Goal: Task Accomplishment & Management: Complete application form

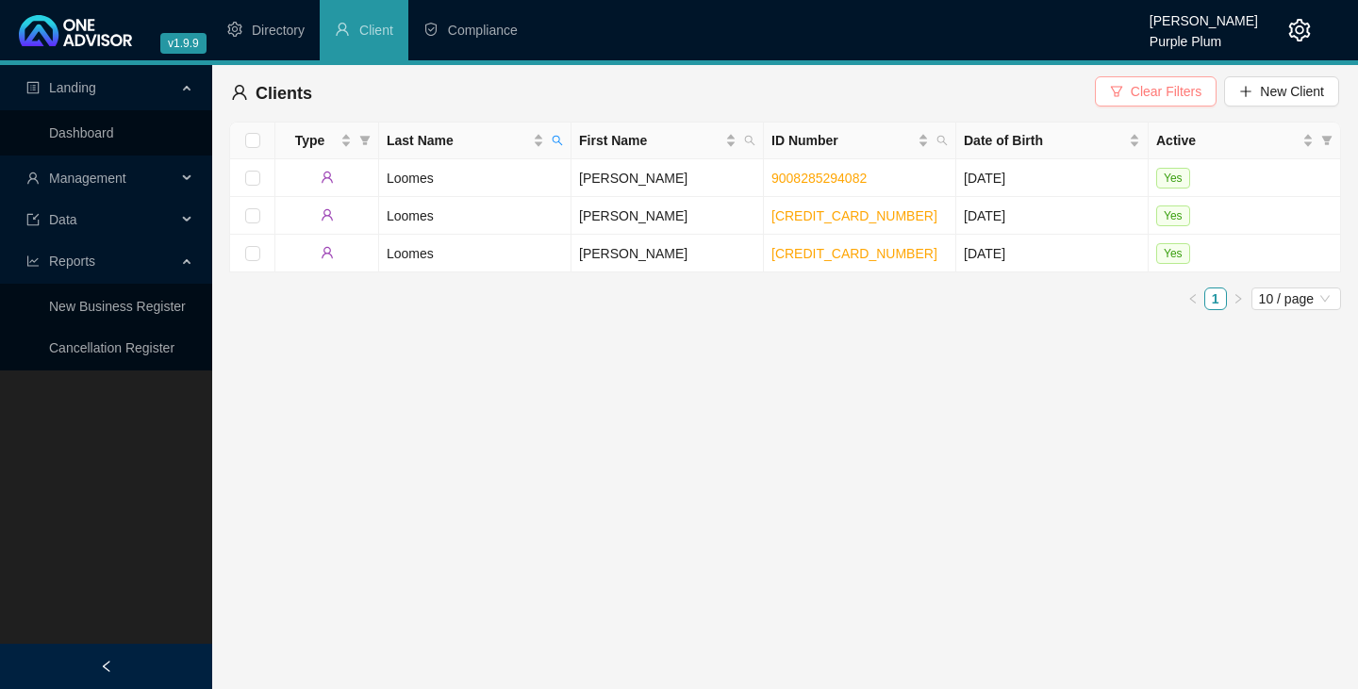
click at [1155, 90] on span "Clear Filters" at bounding box center [1166, 91] width 71 height 21
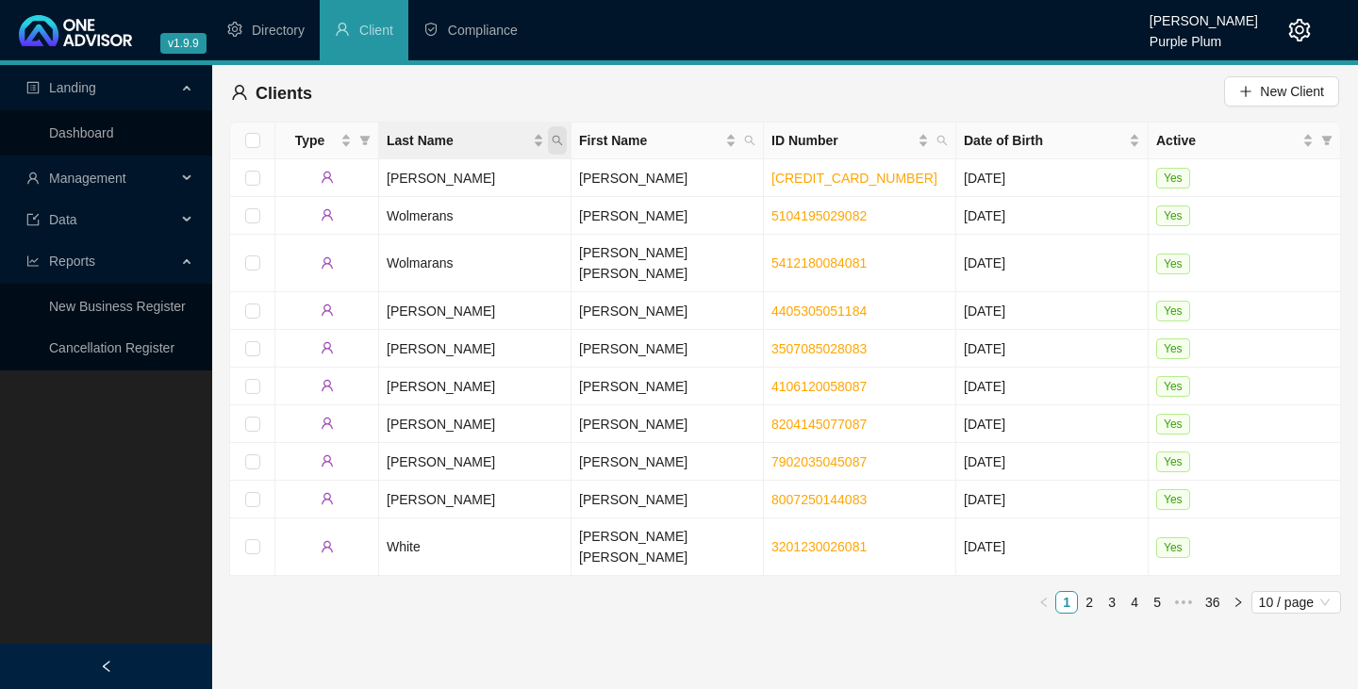
click at [559, 139] on icon "search" at bounding box center [558, 141] width 10 height 10
type input "[PERSON_NAME]"
click at [445, 213] on span "Search" at bounding box center [435, 215] width 42 height 21
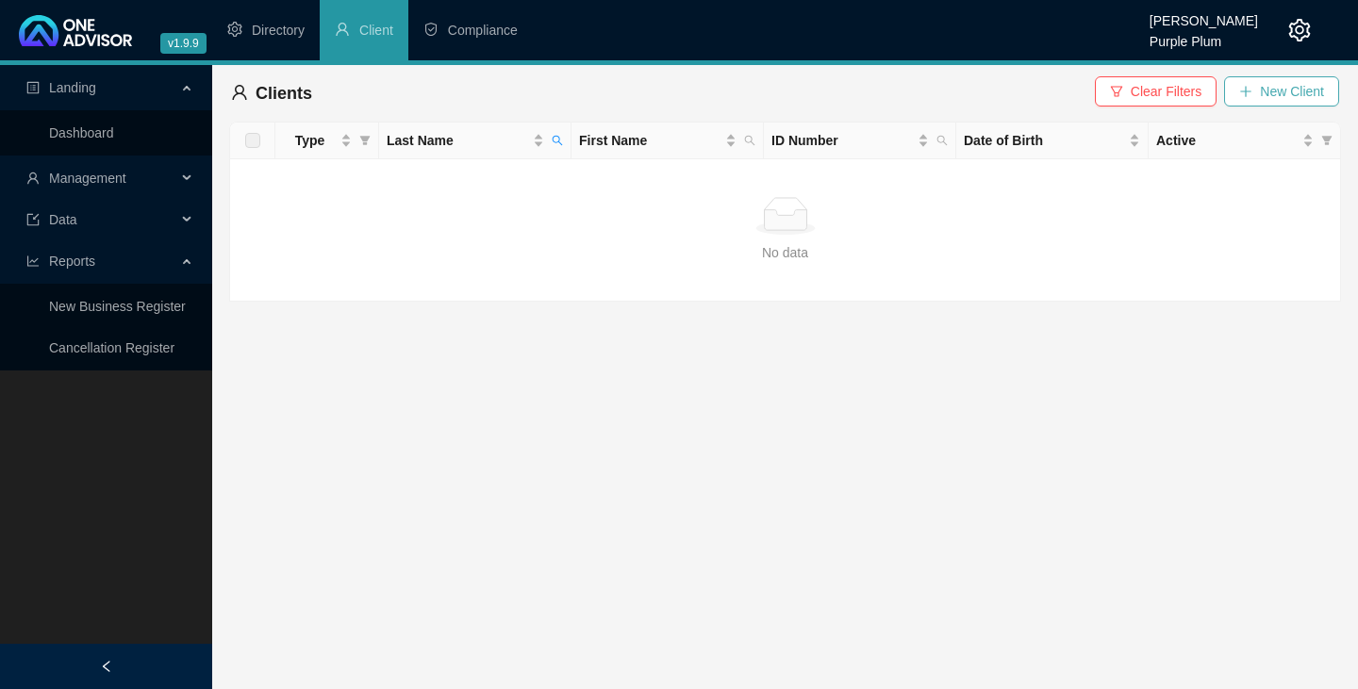
click at [1248, 88] on icon "plus" at bounding box center [1245, 91] width 13 height 13
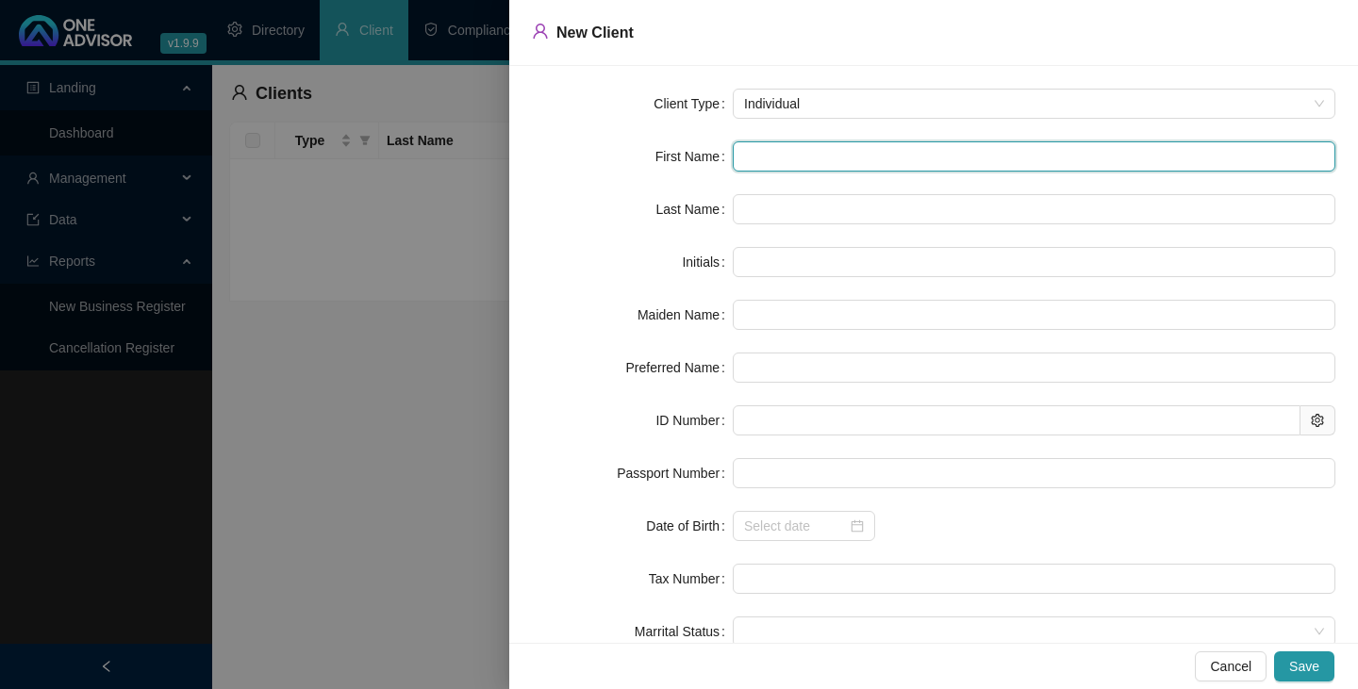
click at [748, 158] on input "text" at bounding box center [1034, 156] width 603 height 30
type input "a"
type input "A"
type input "a"
type input "aL"
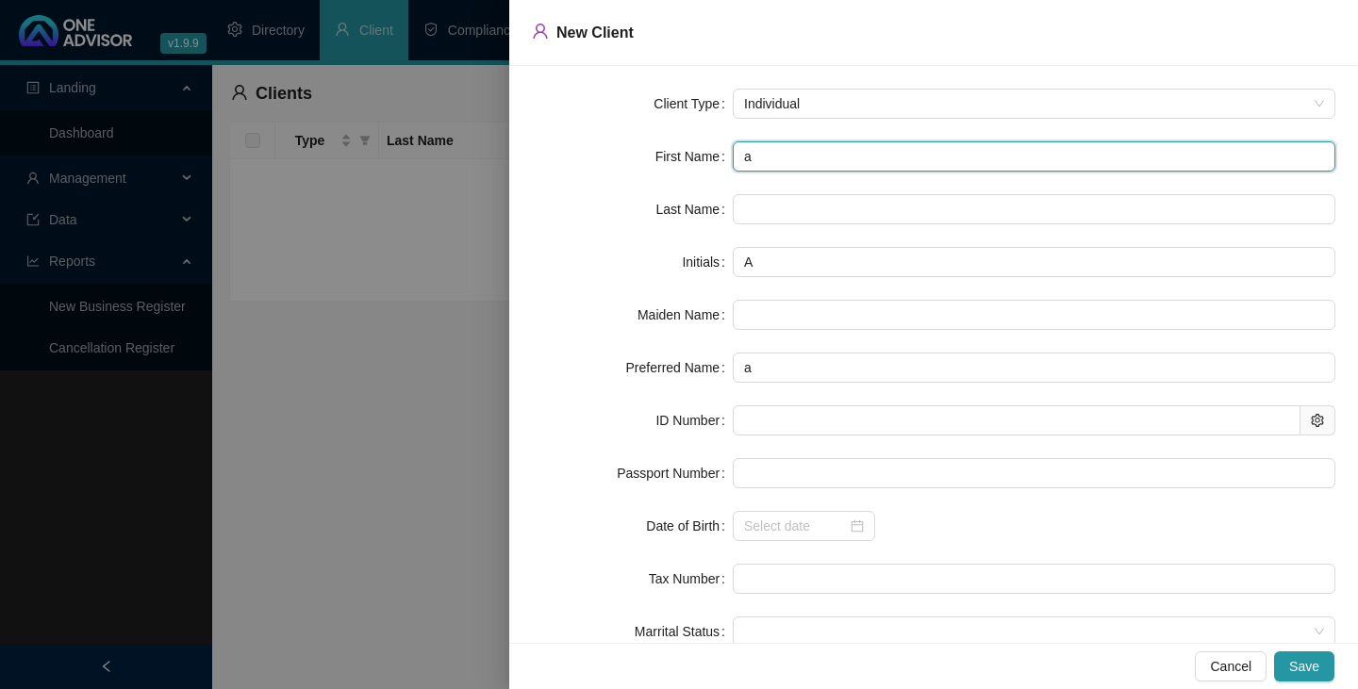
type input "aL"
type input "aLA"
type input "[PERSON_NAME]"
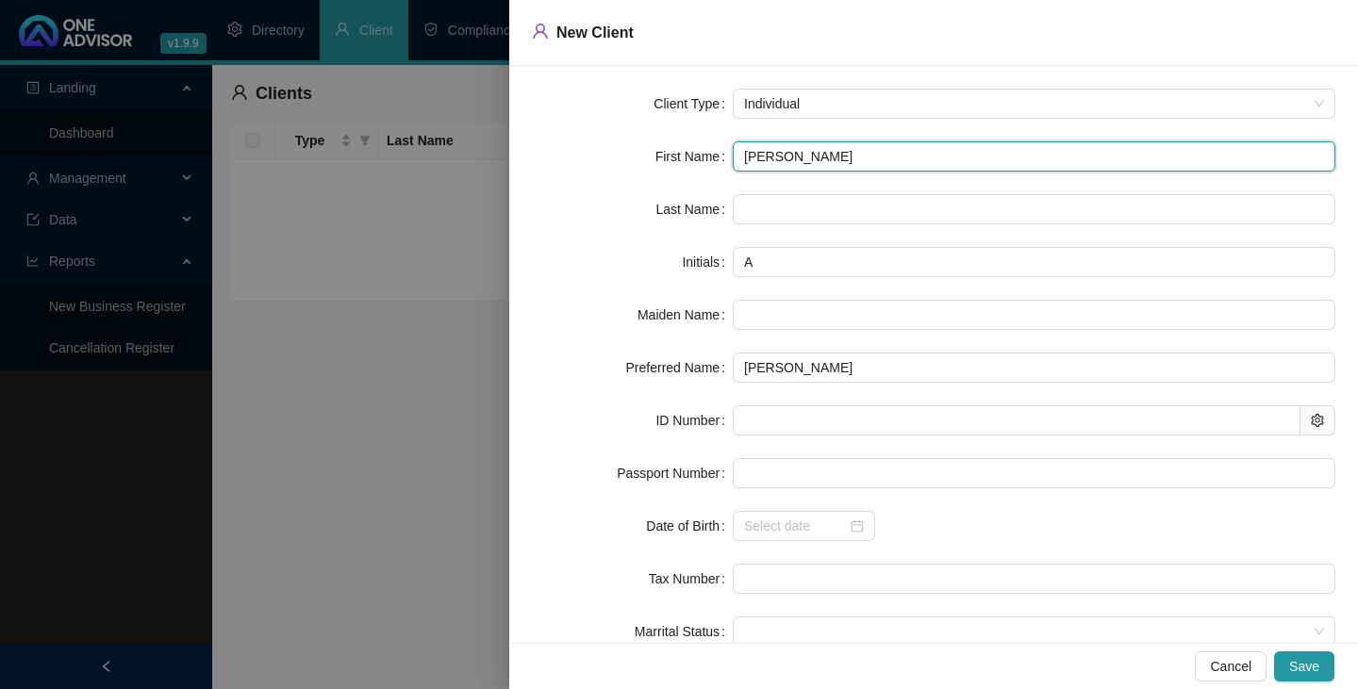
type input "aLA"
type input "aL"
type input "a"
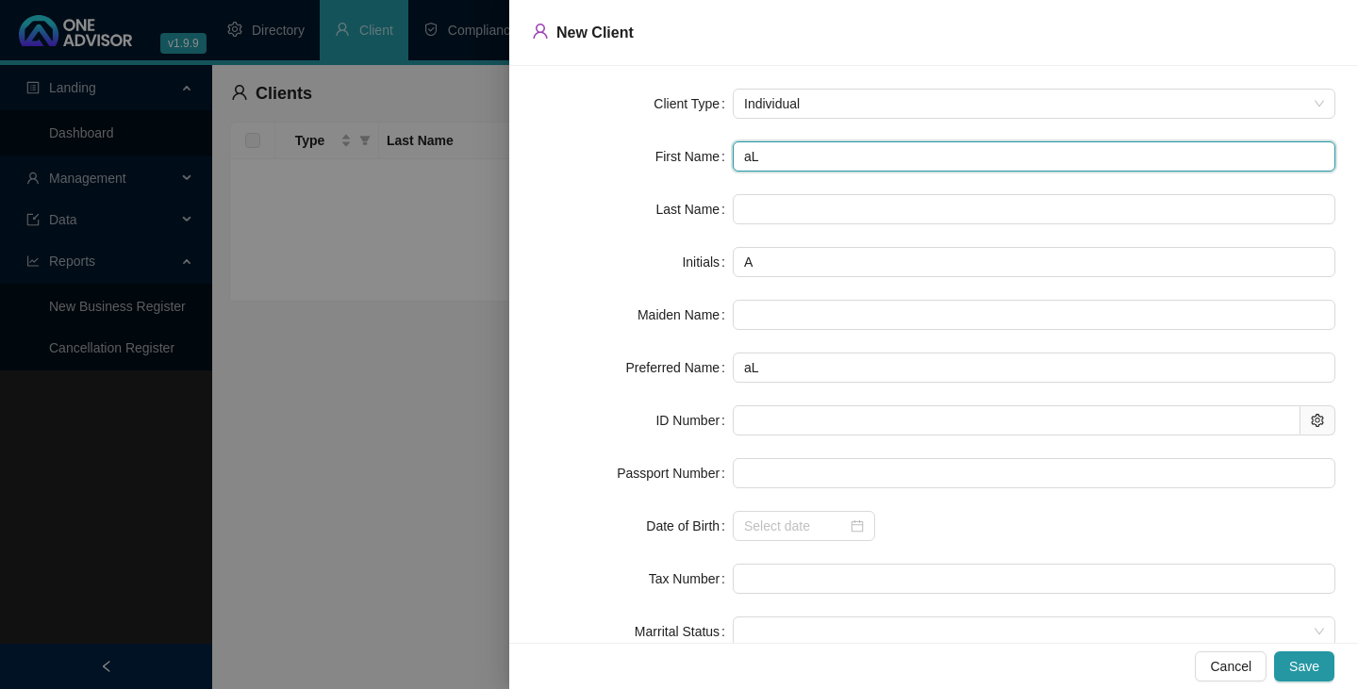
type input "a"
type input "A"
type input "Al"
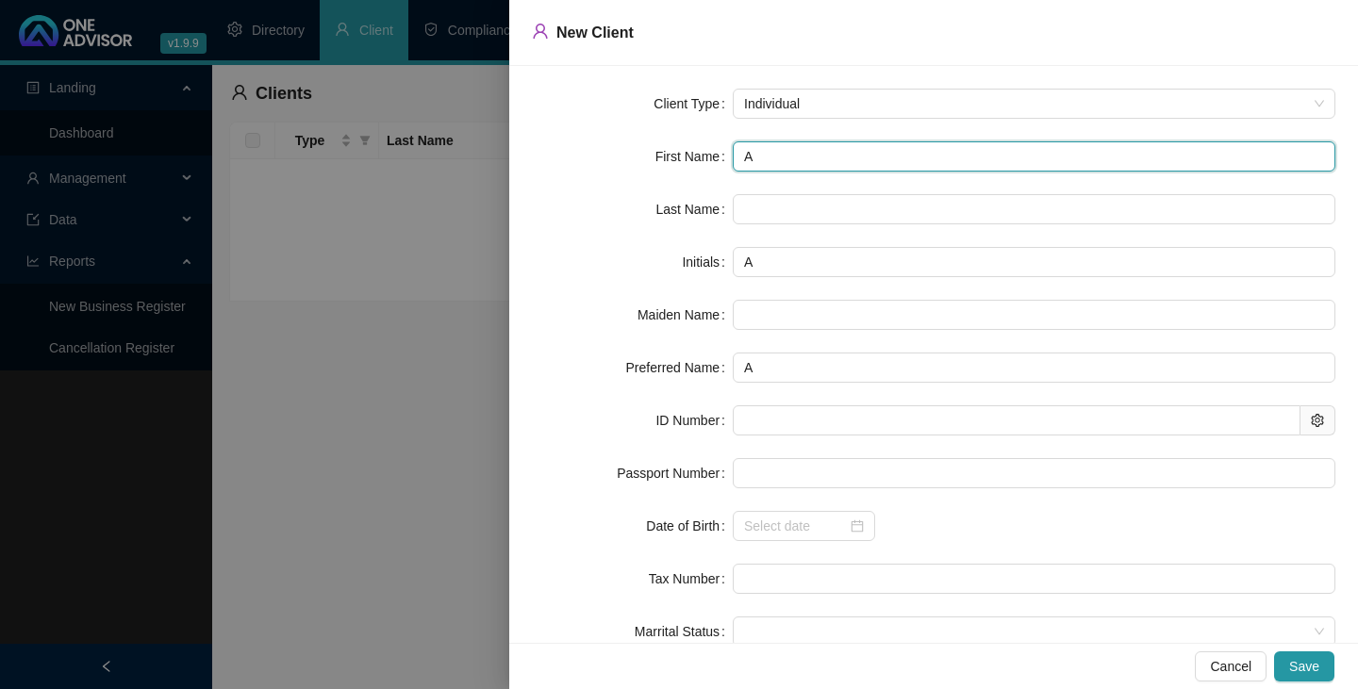
type input "Al"
type input "Ala"
type input "[PERSON_NAME]"
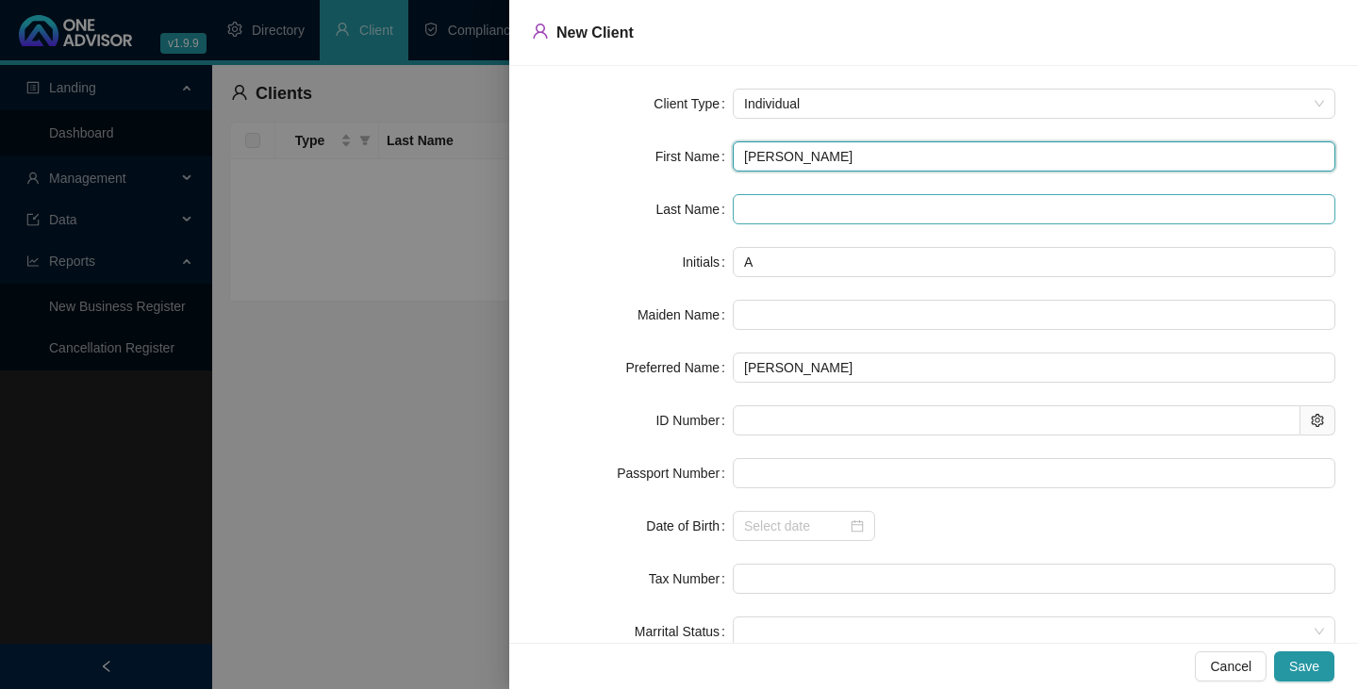
type input "[PERSON_NAME]"
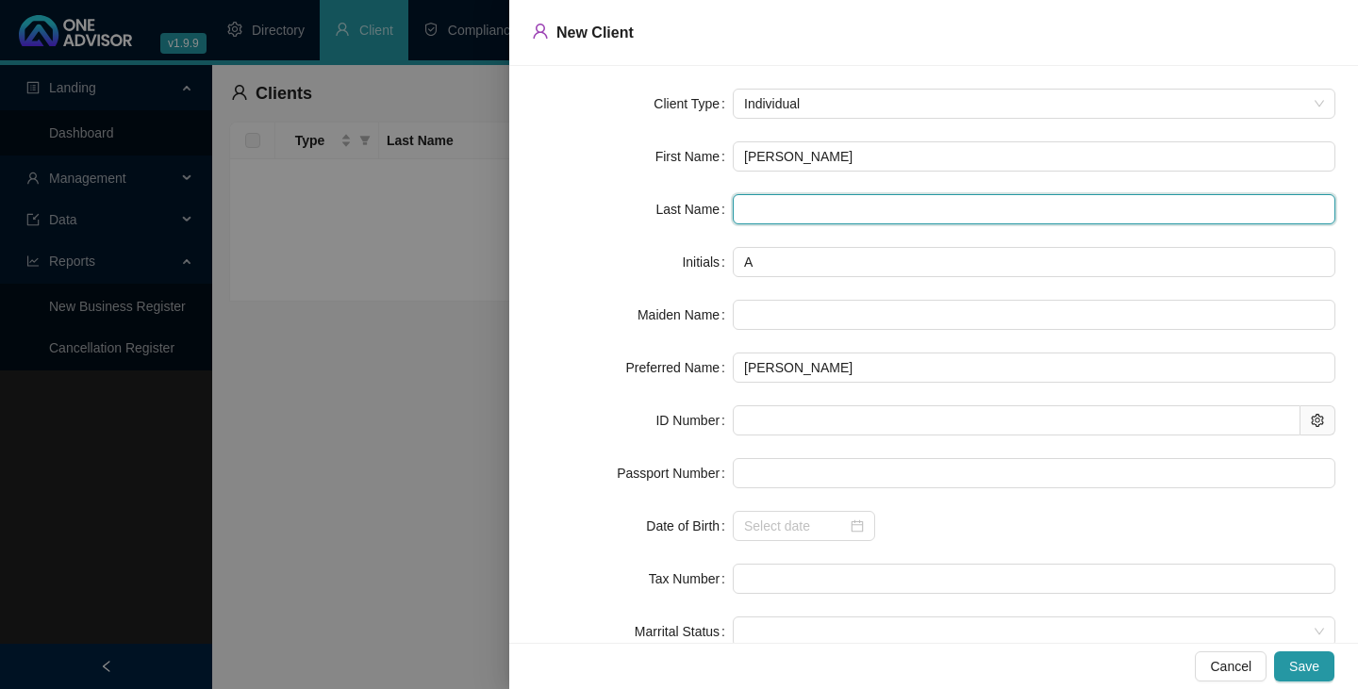
click at [739, 207] on input "text" at bounding box center [1034, 209] width 603 height 30
type input "[PERSON_NAME]"
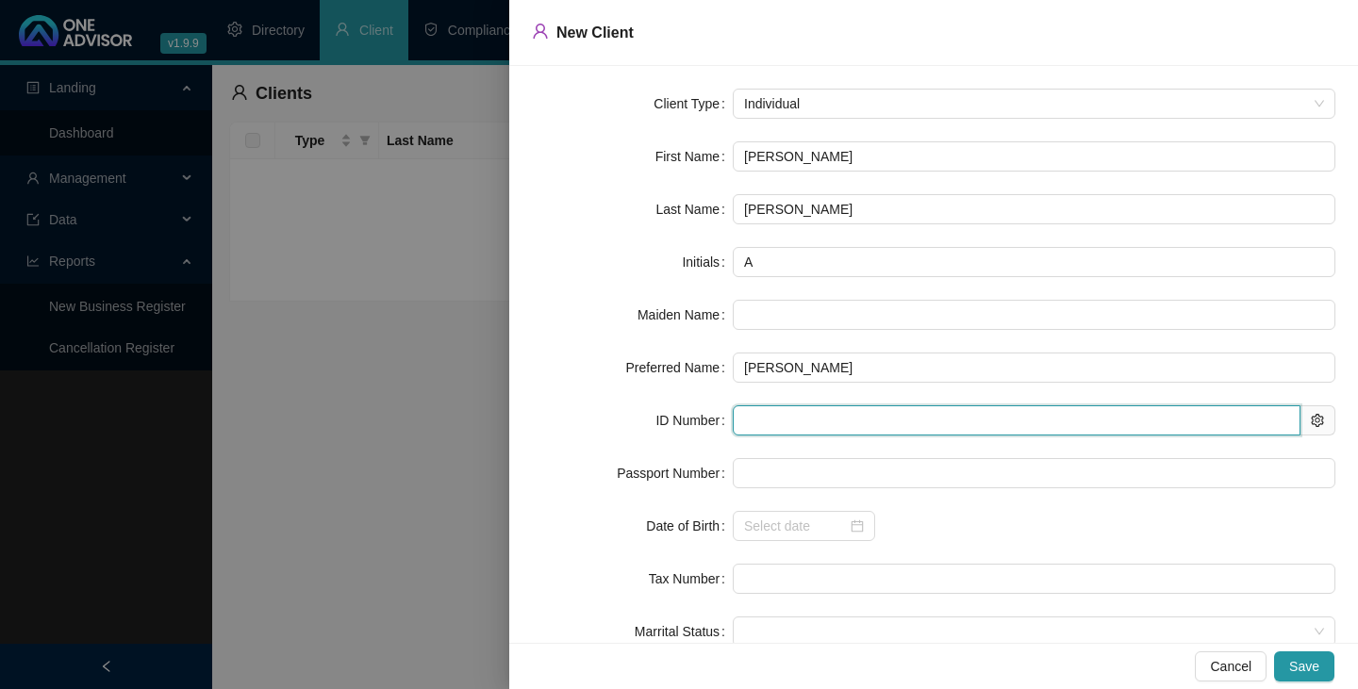
click at [741, 422] on input "text" at bounding box center [1017, 421] width 568 height 30
type input "730322"
type input "[DATE]"
type input "7303225114082"
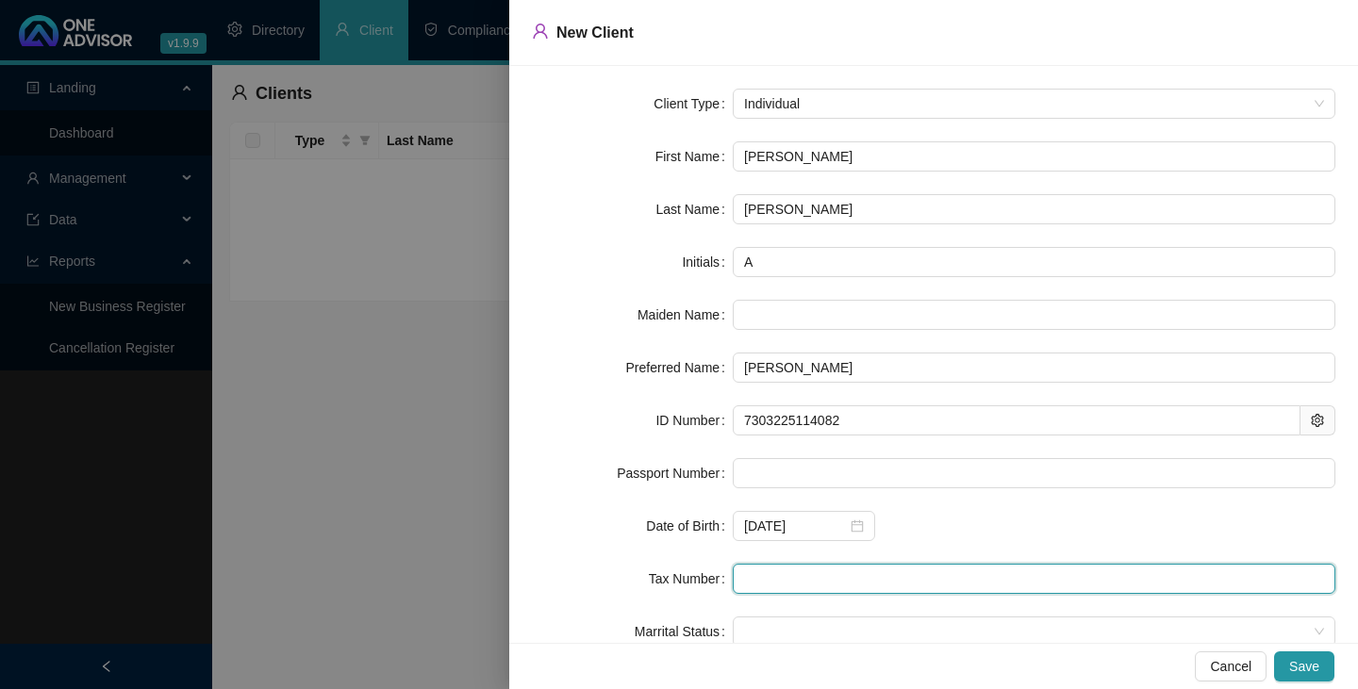
click at [753, 579] on input "text" at bounding box center [1034, 579] width 603 height 30
click at [744, 631] on span at bounding box center [1034, 632] width 580 height 28
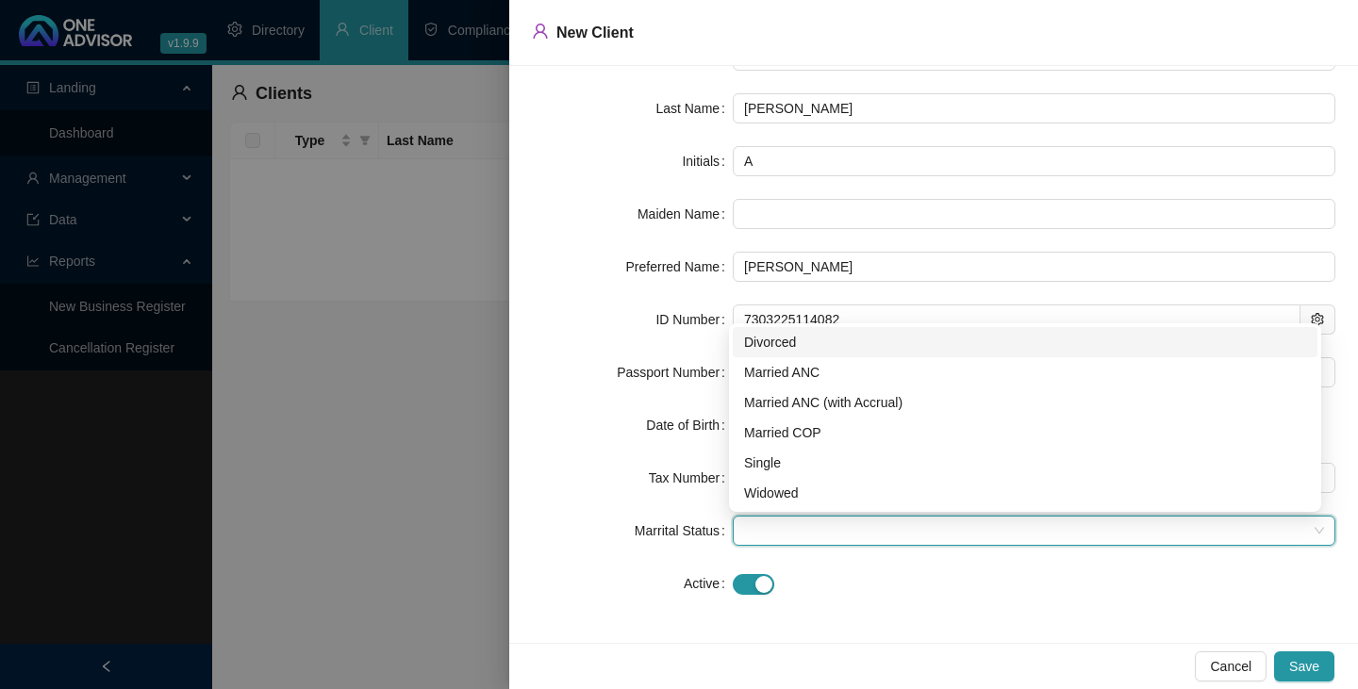
scroll to position [102, 0]
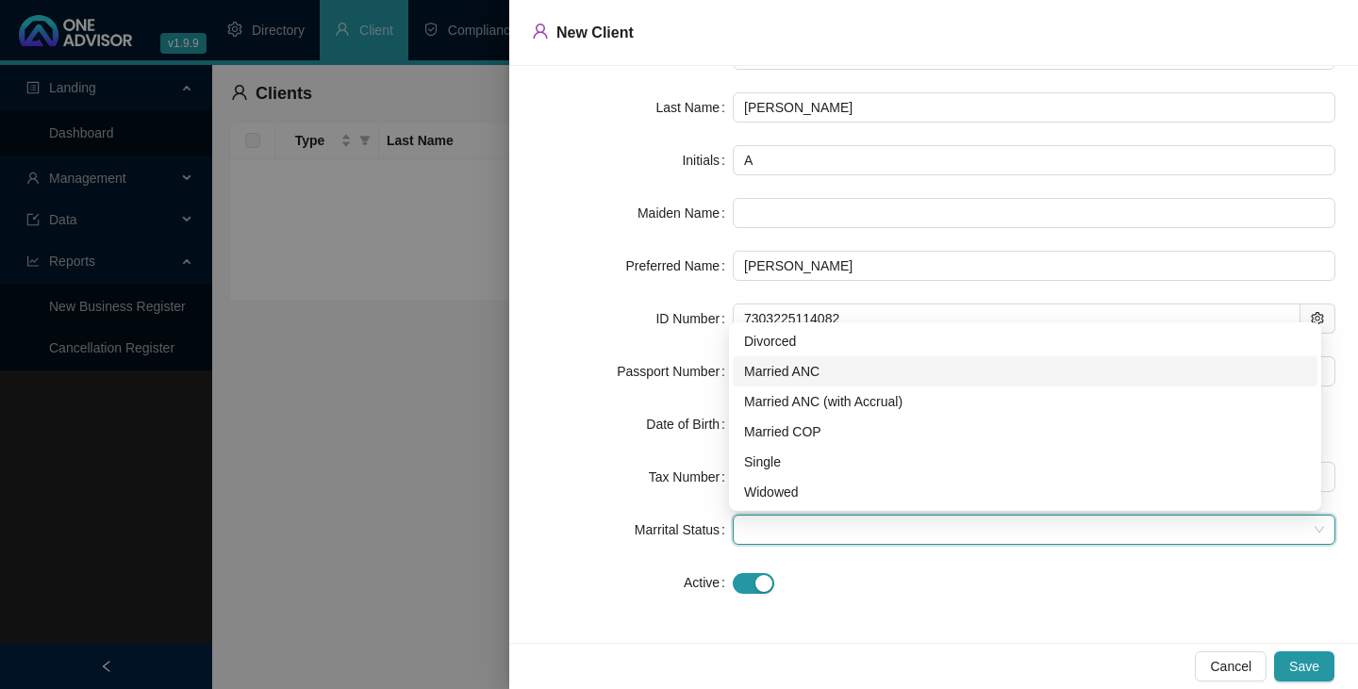
click at [761, 371] on div "Married ANC" at bounding box center [1025, 371] width 562 height 21
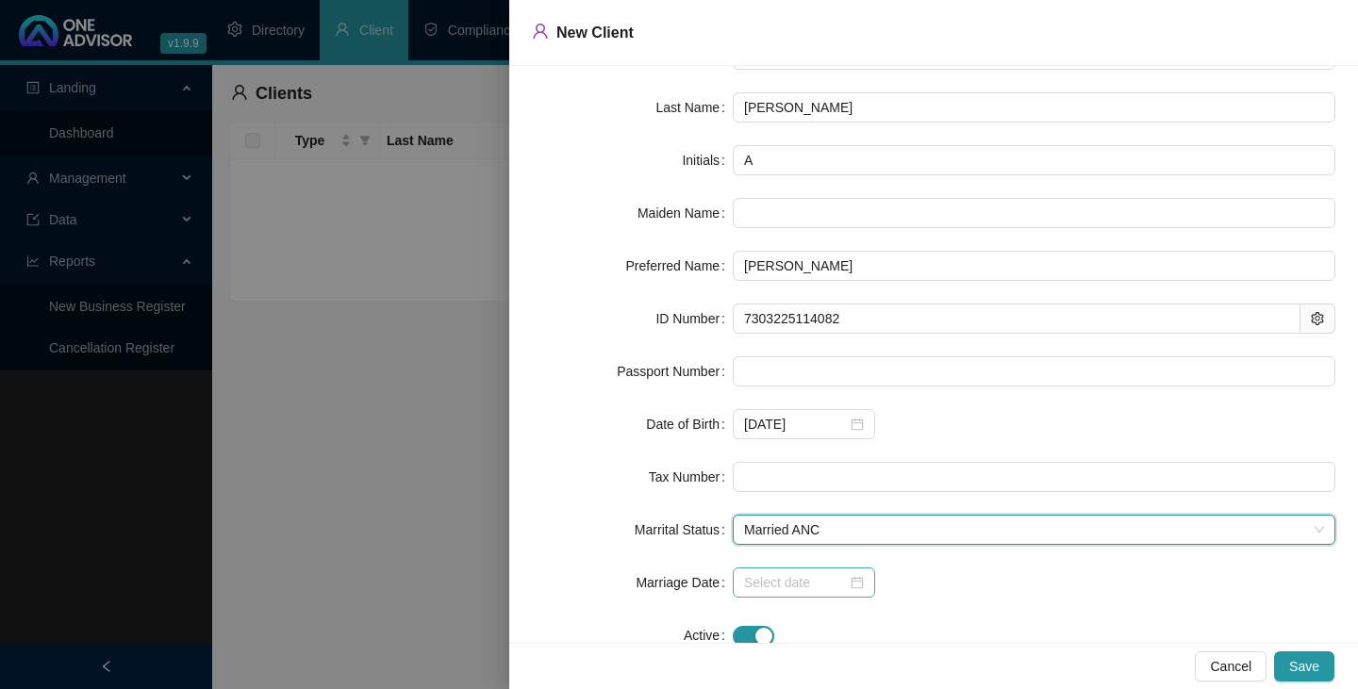
click at [852, 586] on div at bounding box center [804, 583] width 120 height 21
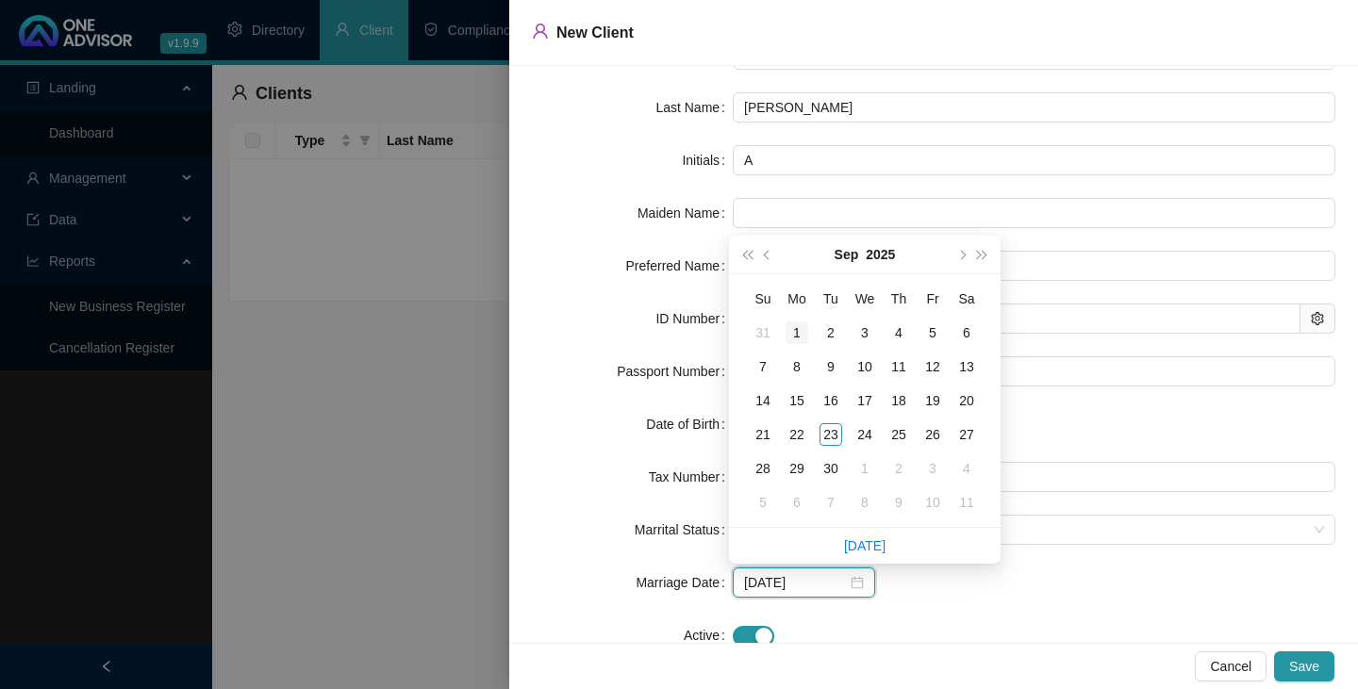
type input "[DATE]"
click at [750, 257] on span "super-prev-year" at bounding box center [746, 254] width 9 height 9
click at [984, 255] on span "super-next-year" at bounding box center [982, 254] width 9 height 9
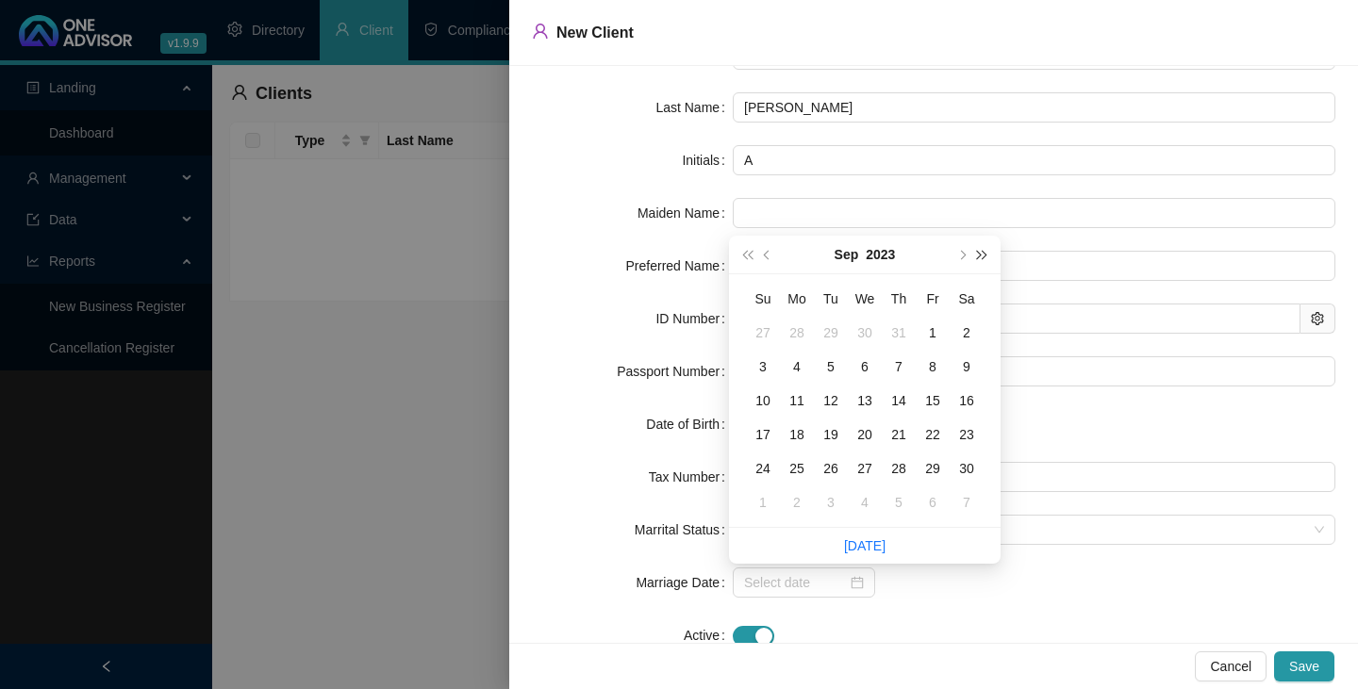
click at [984, 255] on span "super-next-year" at bounding box center [982, 254] width 9 height 9
click at [767, 256] on span "prev-year" at bounding box center [768, 254] width 9 height 9
type input "[DATE]"
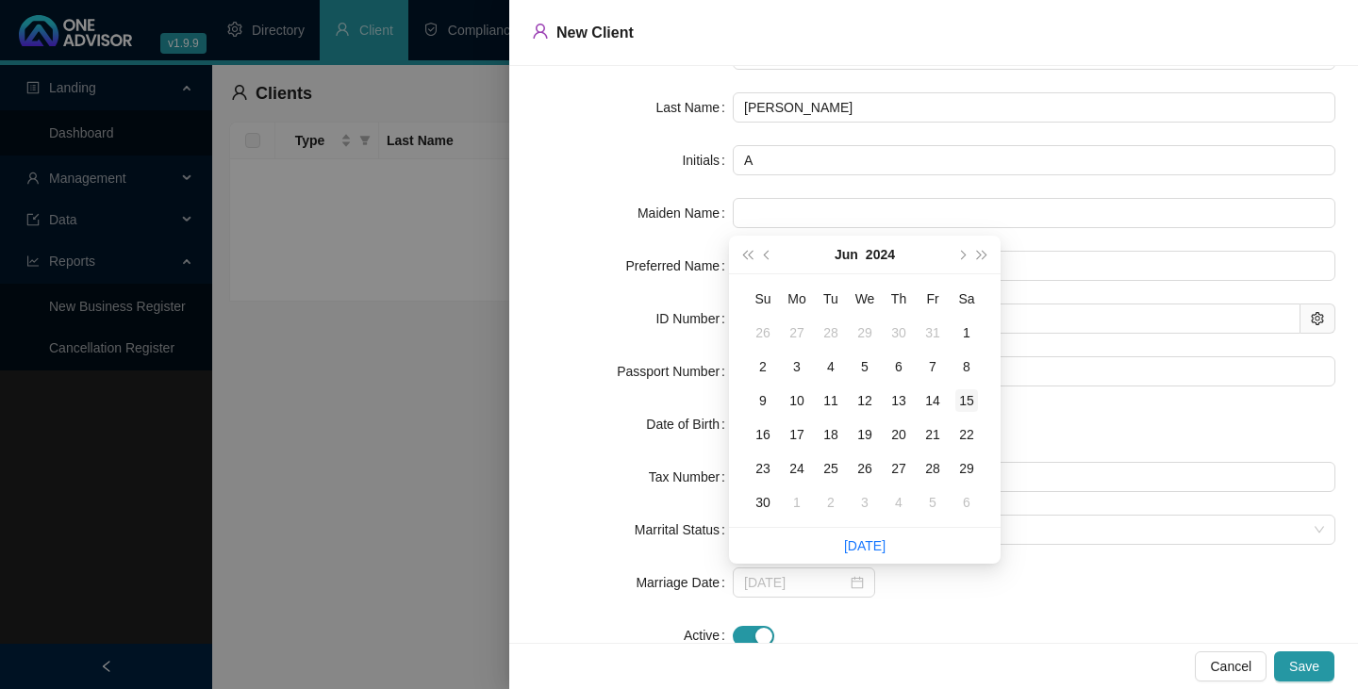
click at [967, 406] on div "15" at bounding box center [966, 401] width 23 height 23
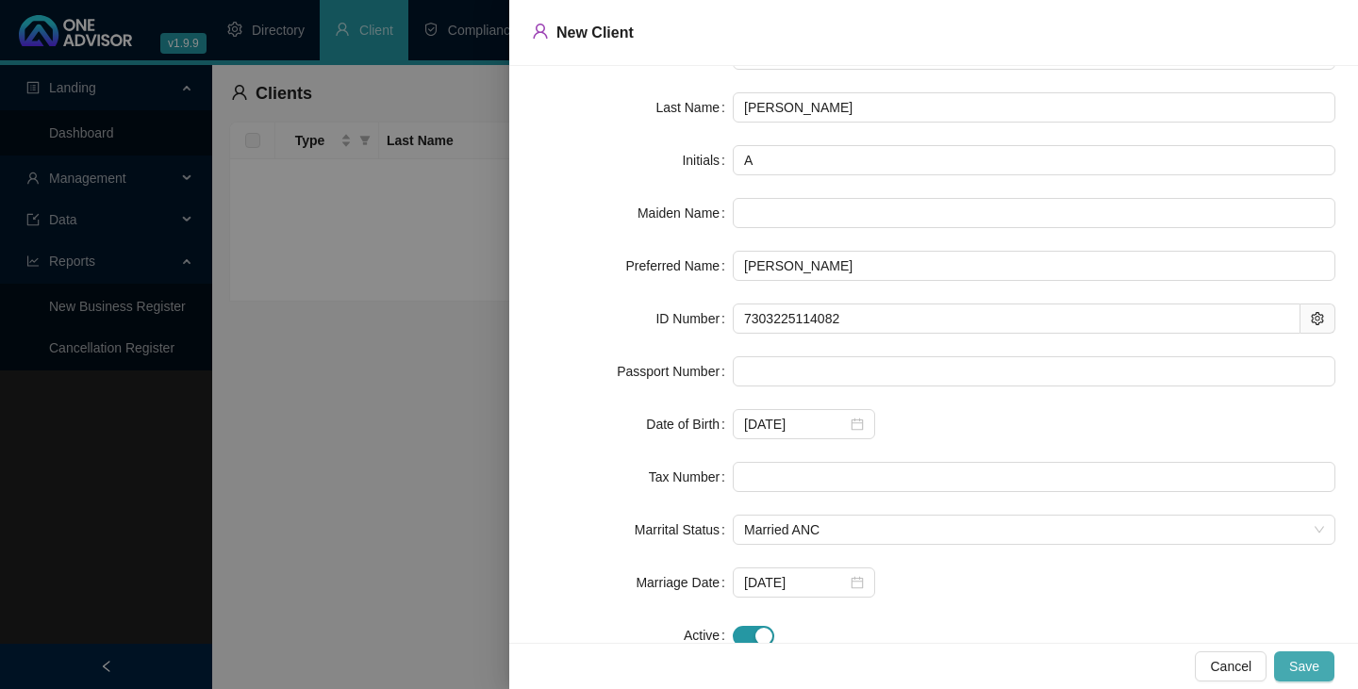
click at [1303, 663] on span "Save" at bounding box center [1304, 666] width 30 height 21
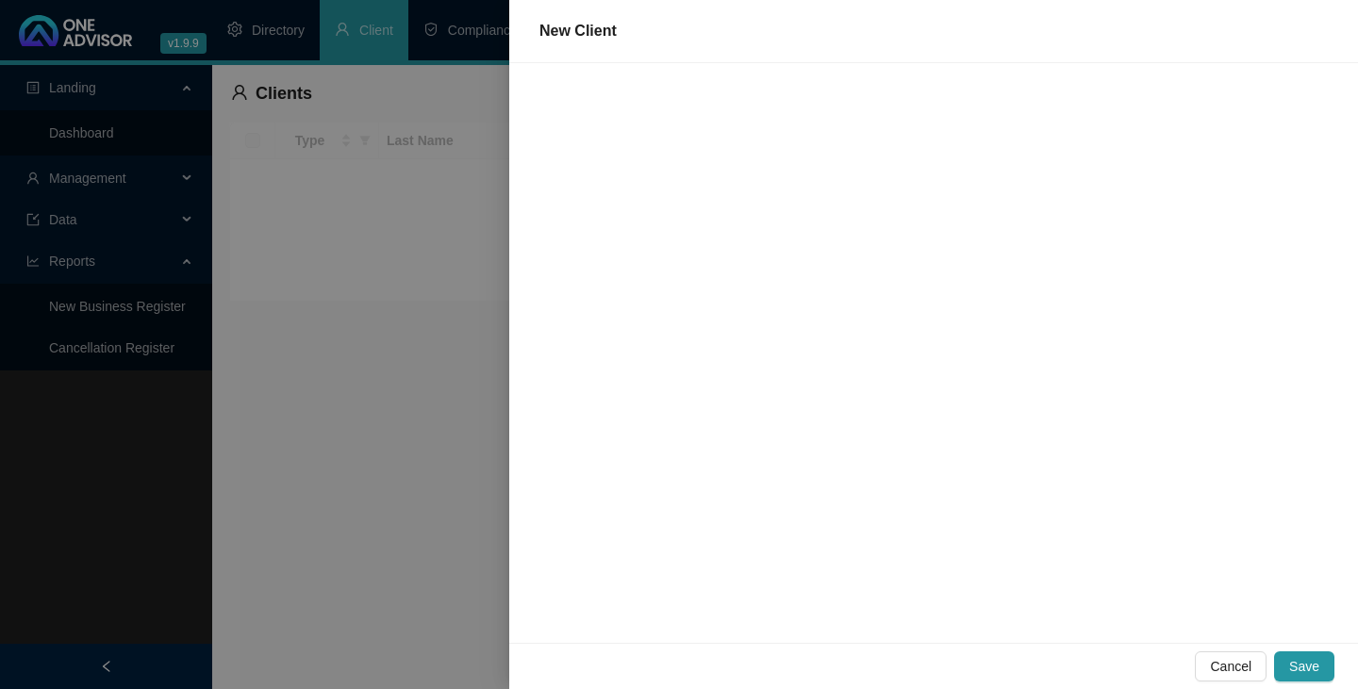
scroll to position [0, 0]
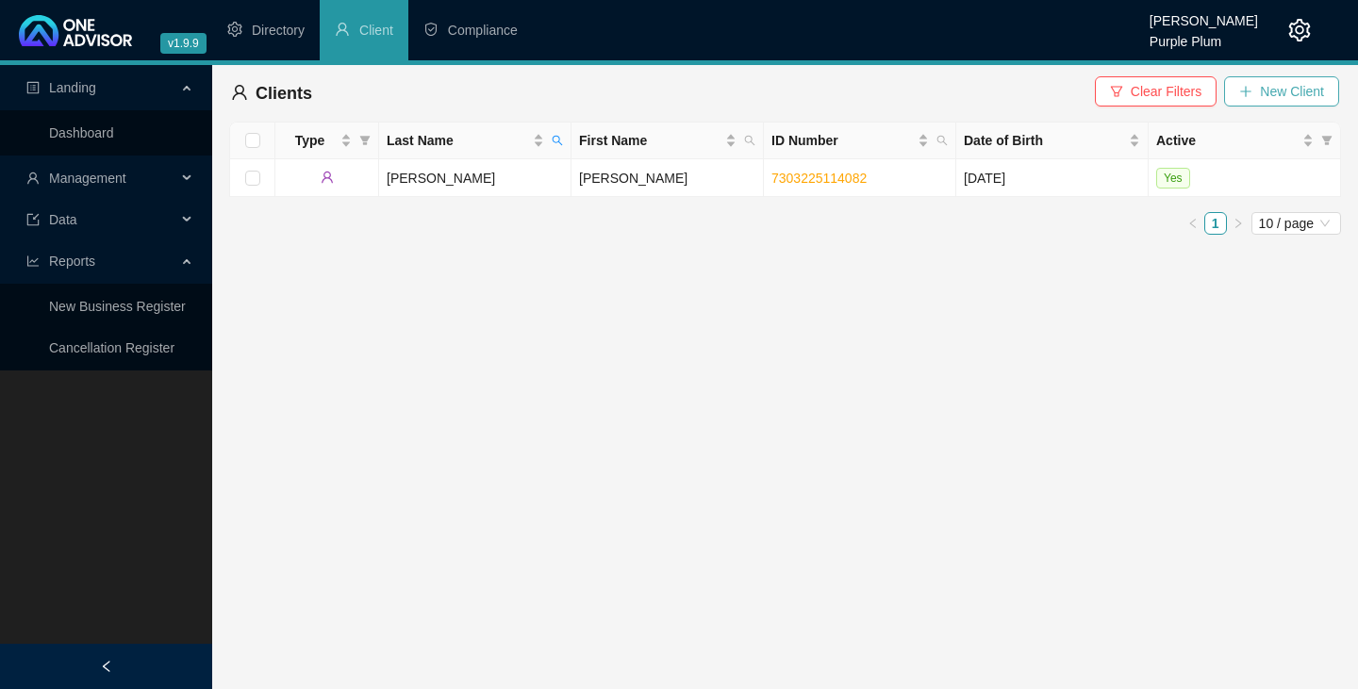
click at [1244, 91] on icon "plus" at bounding box center [1245, 91] width 13 height 13
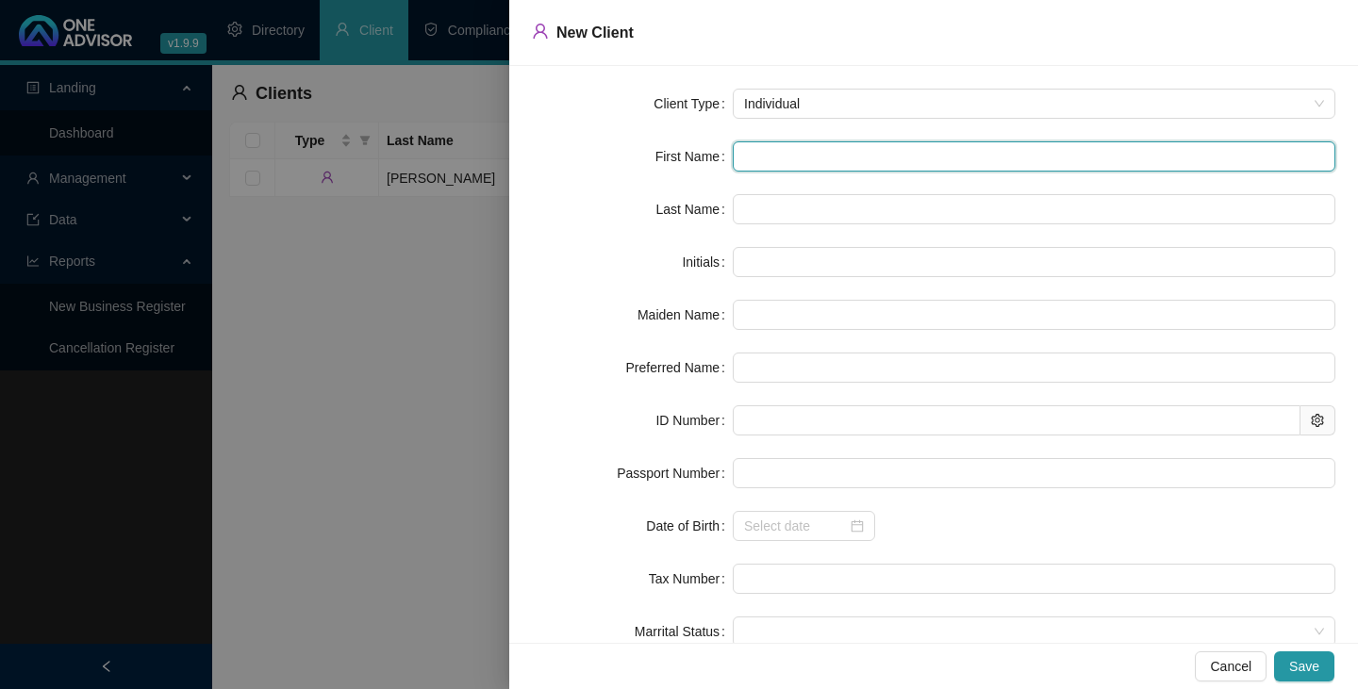
click at [756, 158] on input "text" at bounding box center [1034, 156] width 603 height 30
type input "V"
type input "Va"
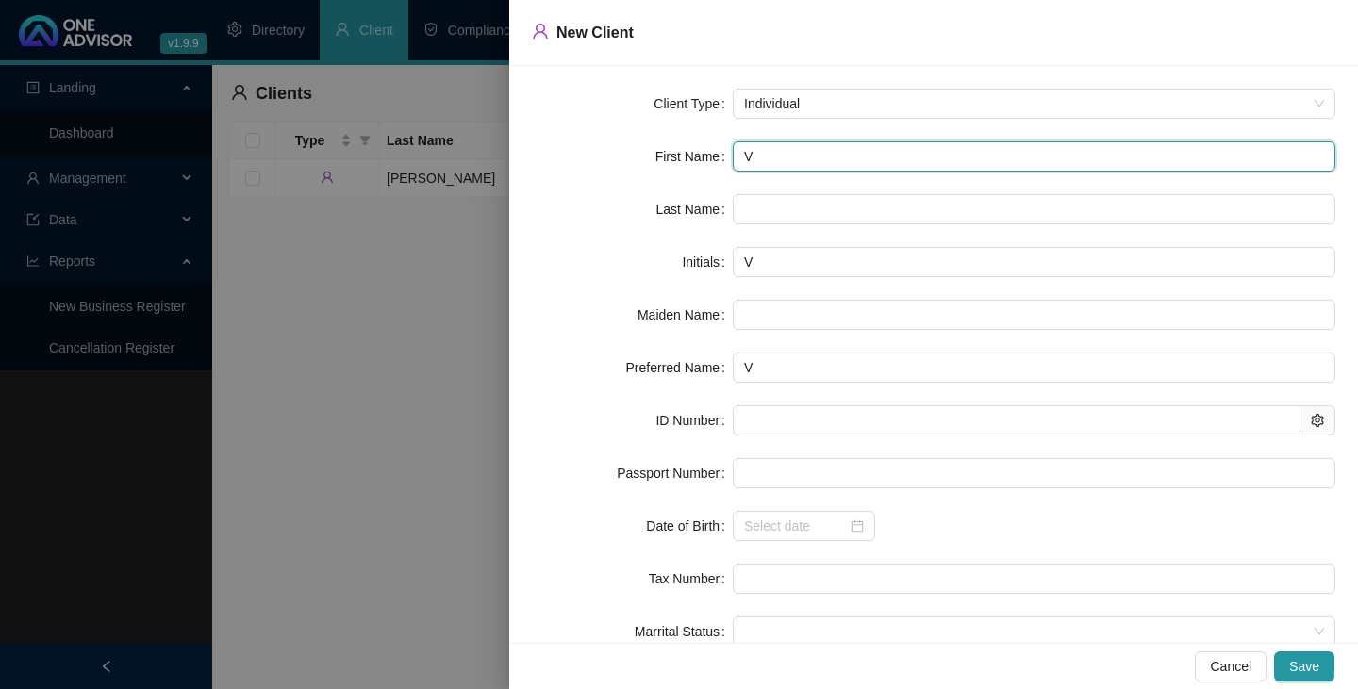
type input "Va"
type input "Var"
type input "Vars"
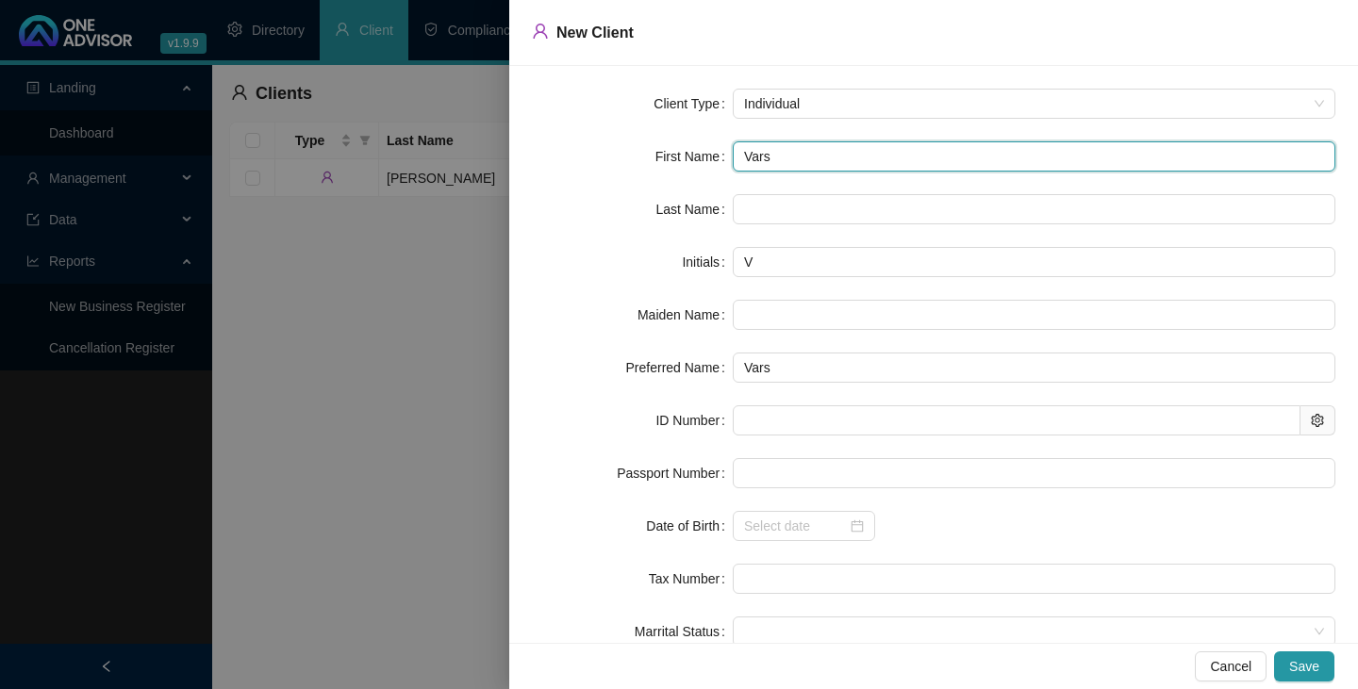
type input "Varsh"
type input "[PERSON_NAME]"
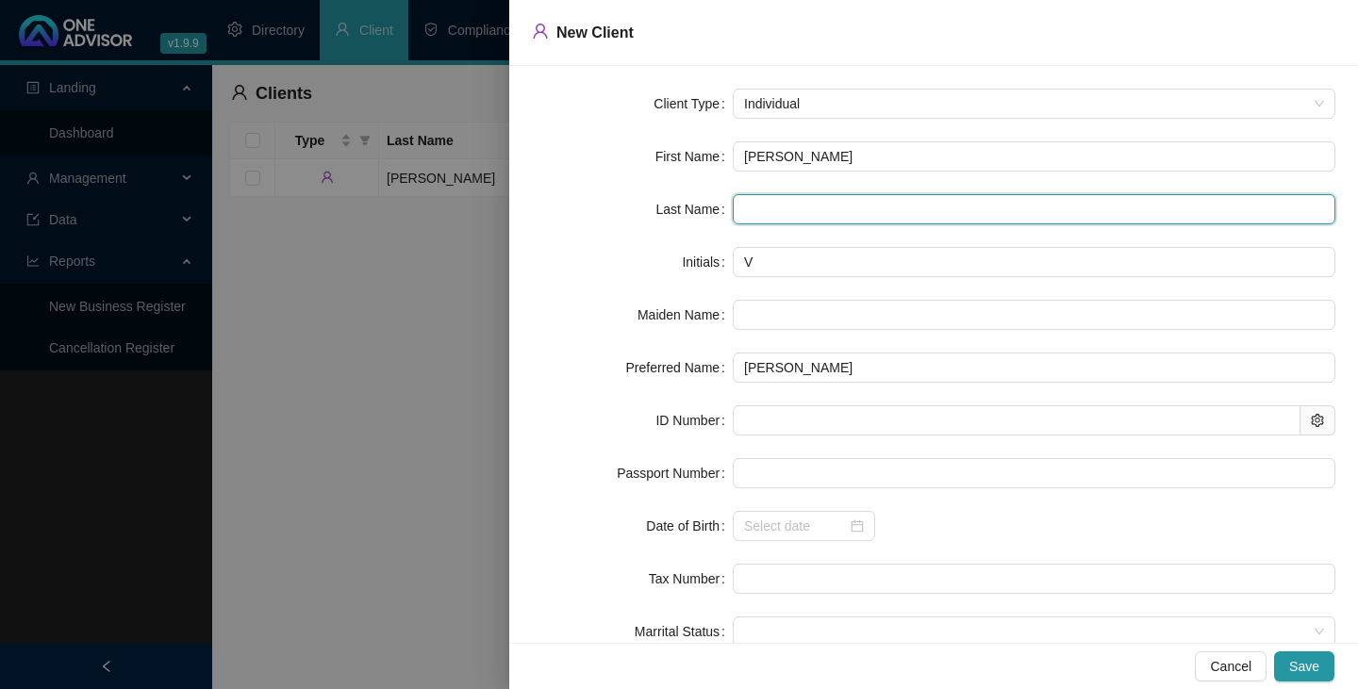
click at [740, 211] on input "text" at bounding box center [1034, 209] width 603 height 30
type input "[PERSON_NAME]"
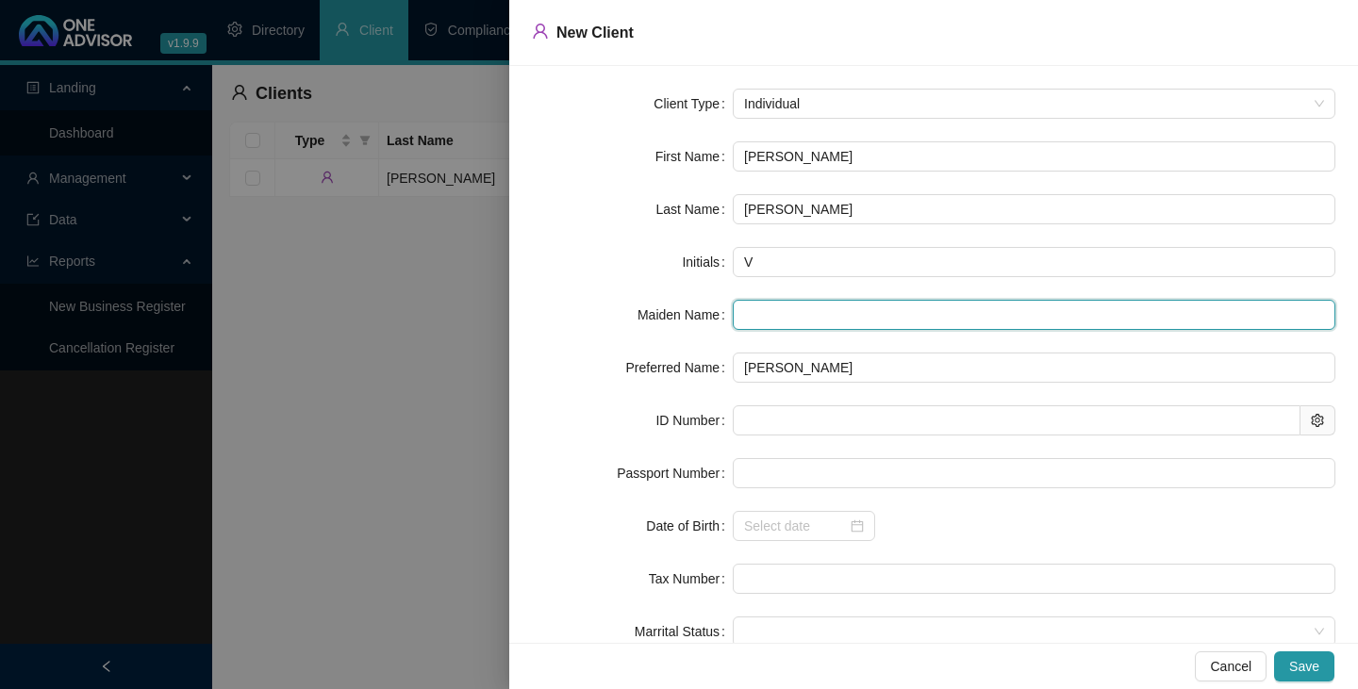
click at [744, 315] on input "text" at bounding box center [1034, 315] width 603 height 30
type input "Bodasing"
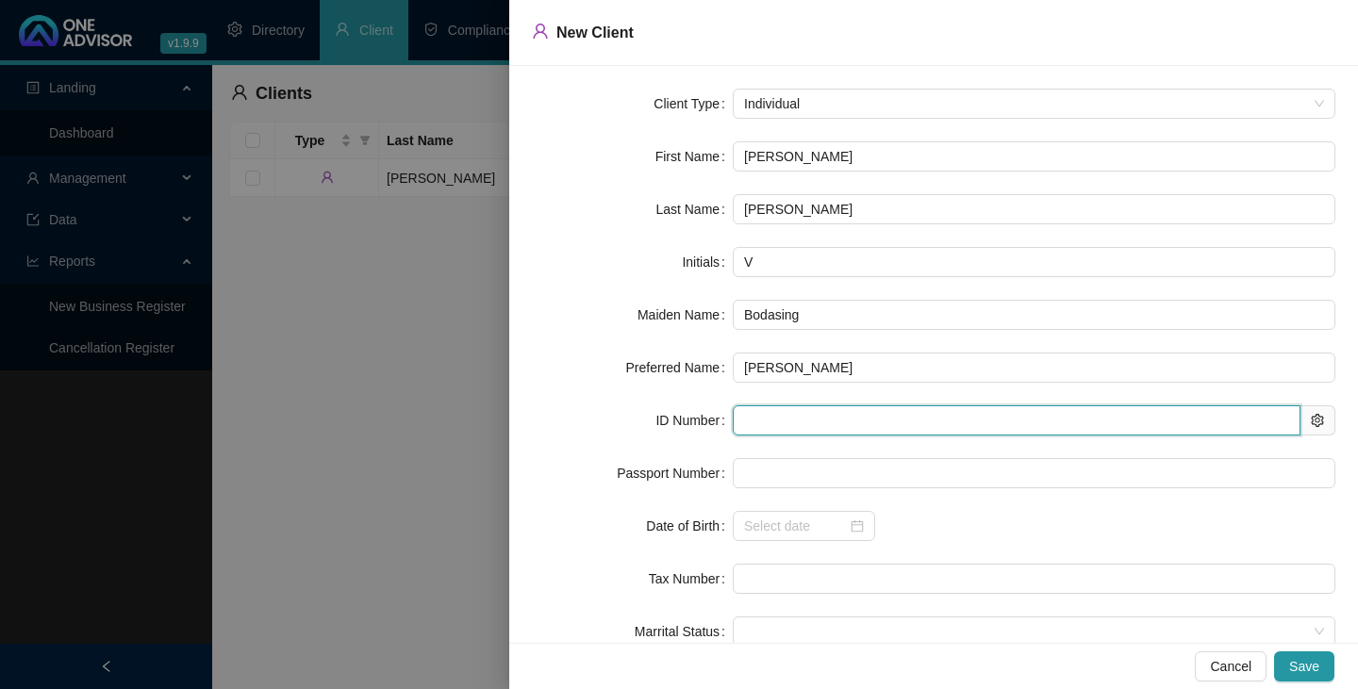
click at [750, 416] on input "text" at bounding box center [1017, 421] width 568 height 30
type input "760704"
type input "[DATE]"
click at [745, 626] on span at bounding box center [1034, 632] width 580 height 28
type input "7607040154085"
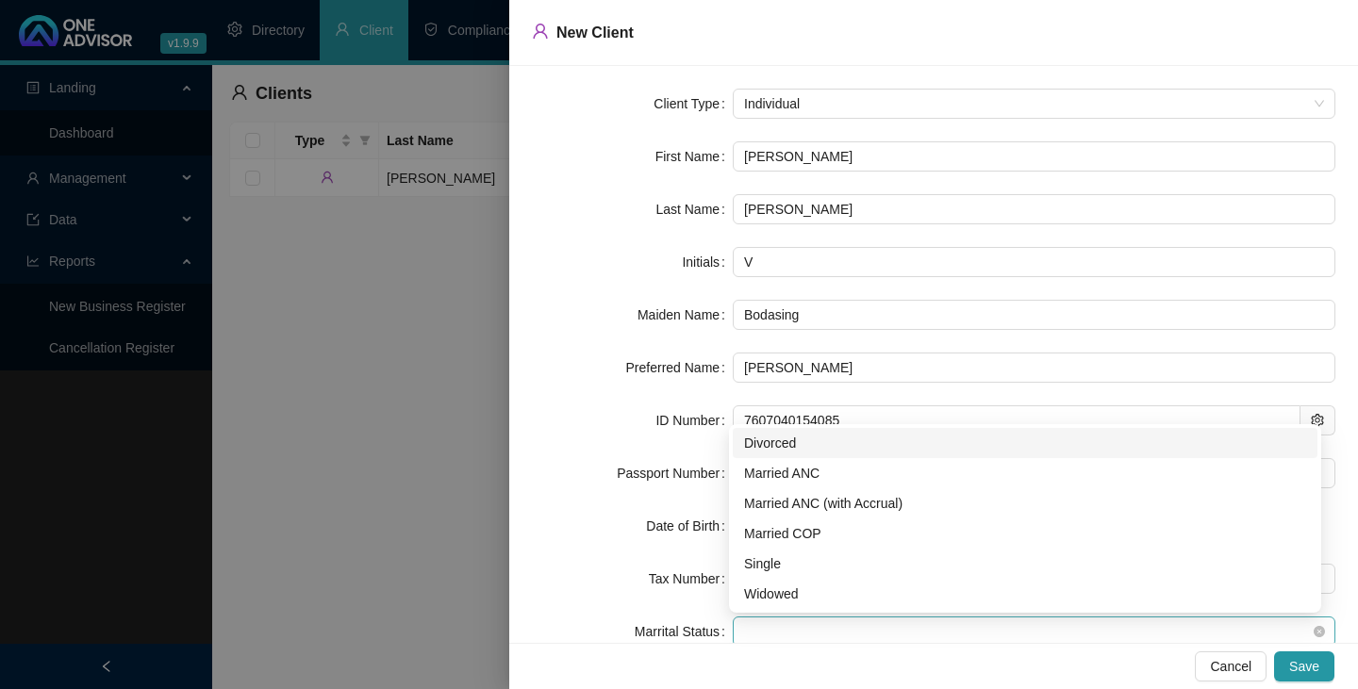
scroll to position [3, 0]
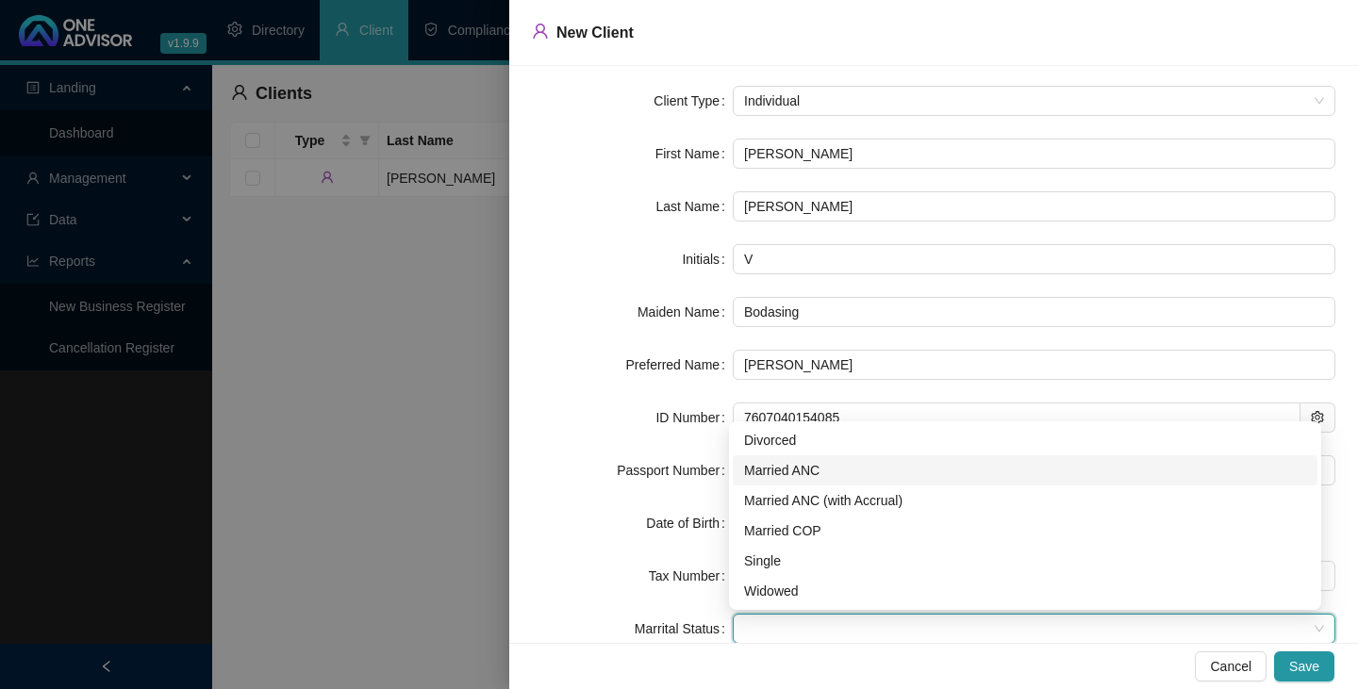
click at [782, 468] on div "Married ANC" at bounding box center [1025, 470] width 562 height 21
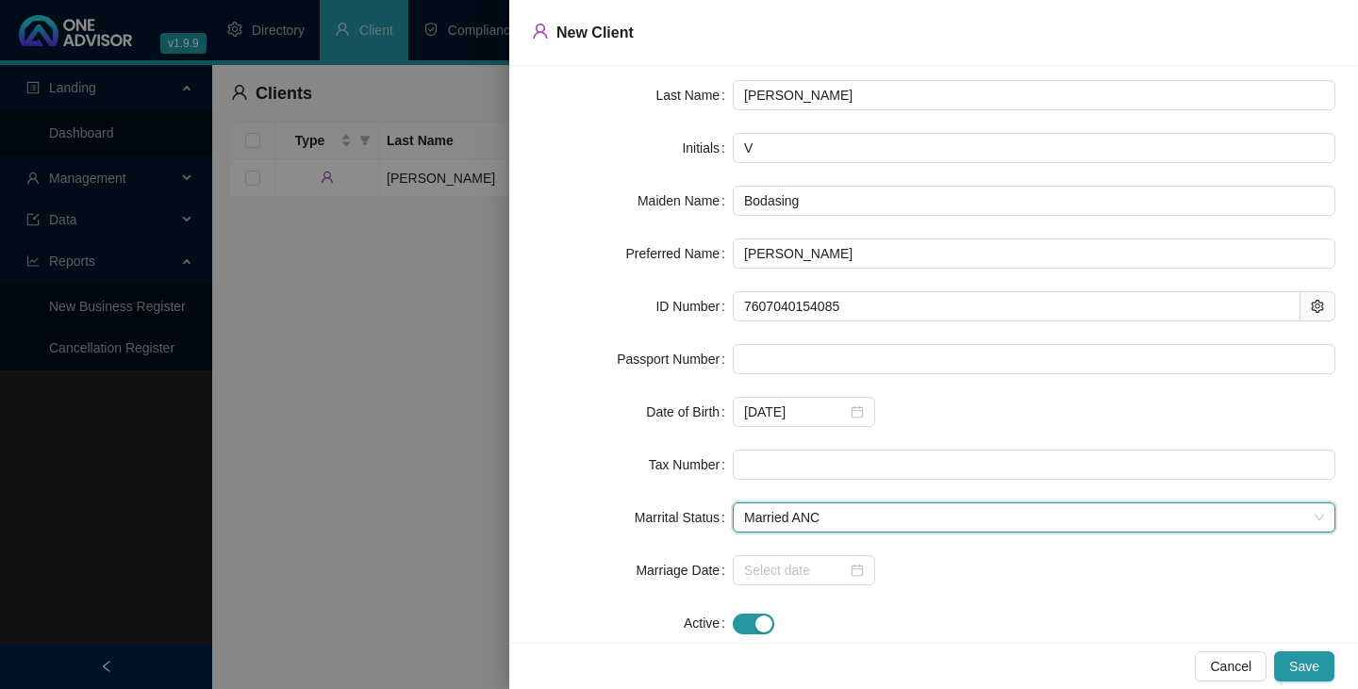
scroll to position [155, 0]
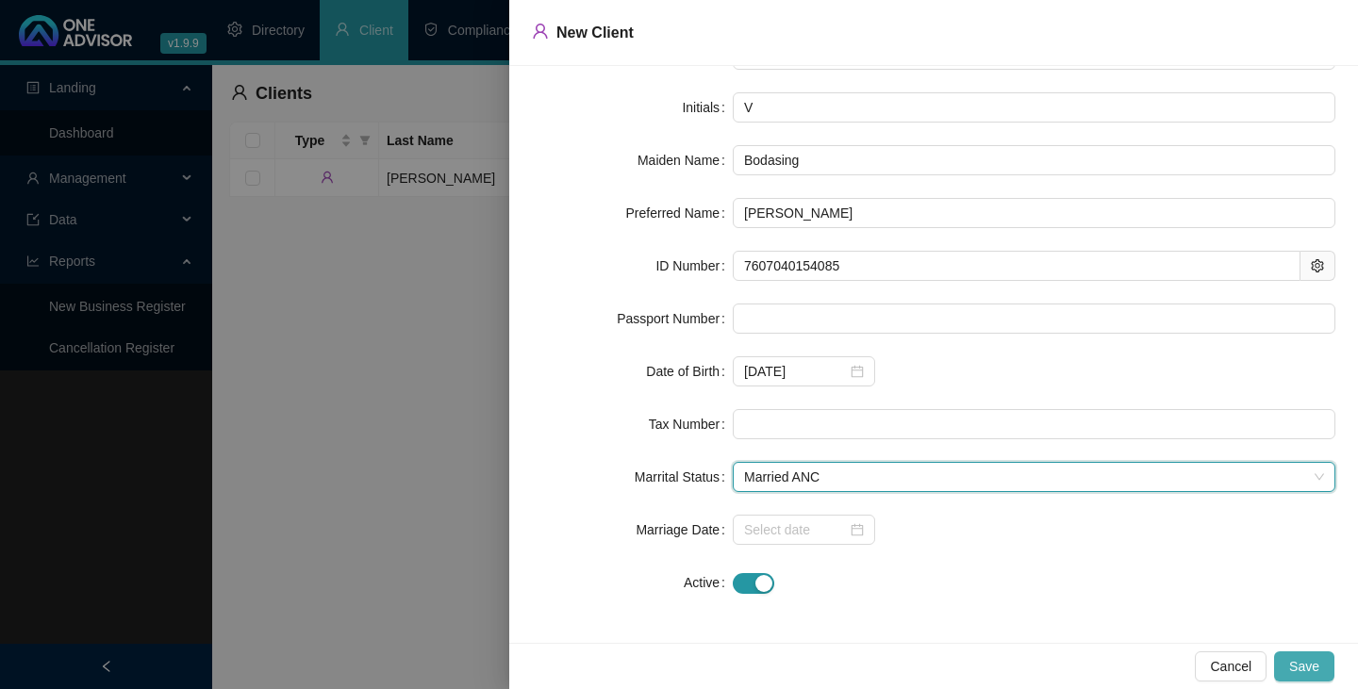
click at [1306, 667] on span "Save" at bounding box center [1304, 666] width 30 height 21
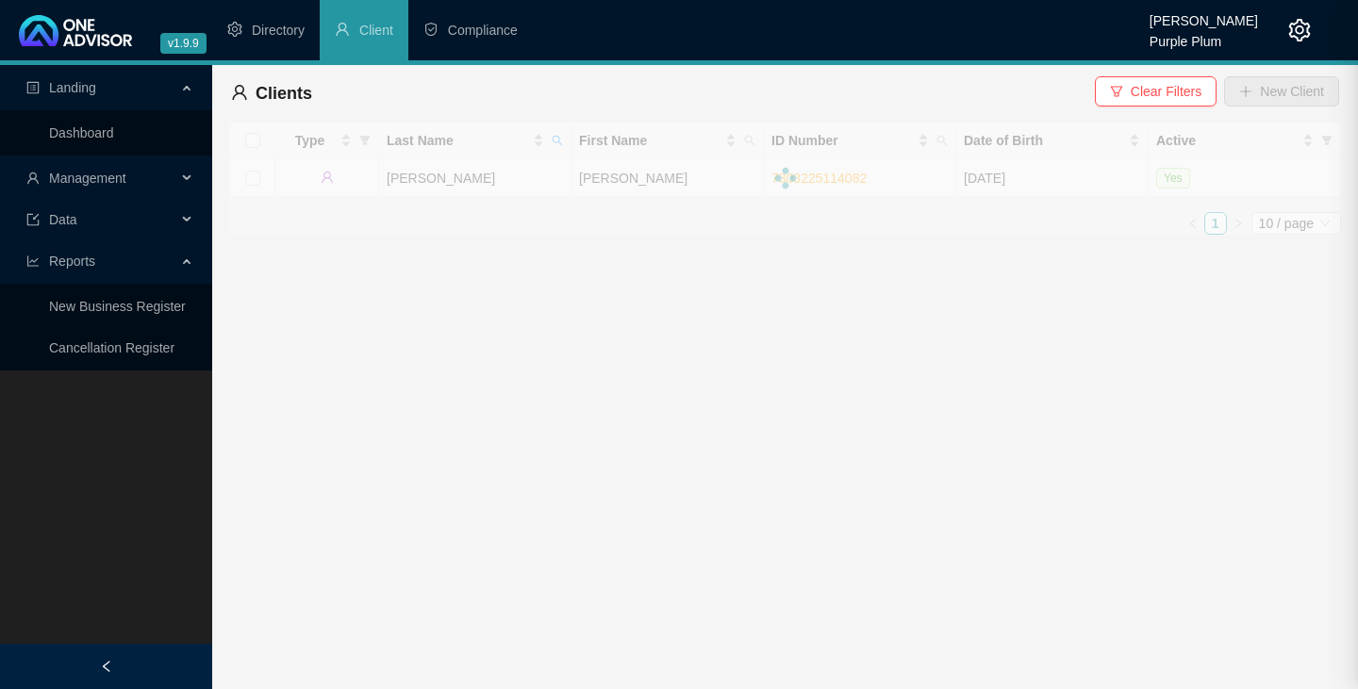
scroll to position [0, 0]
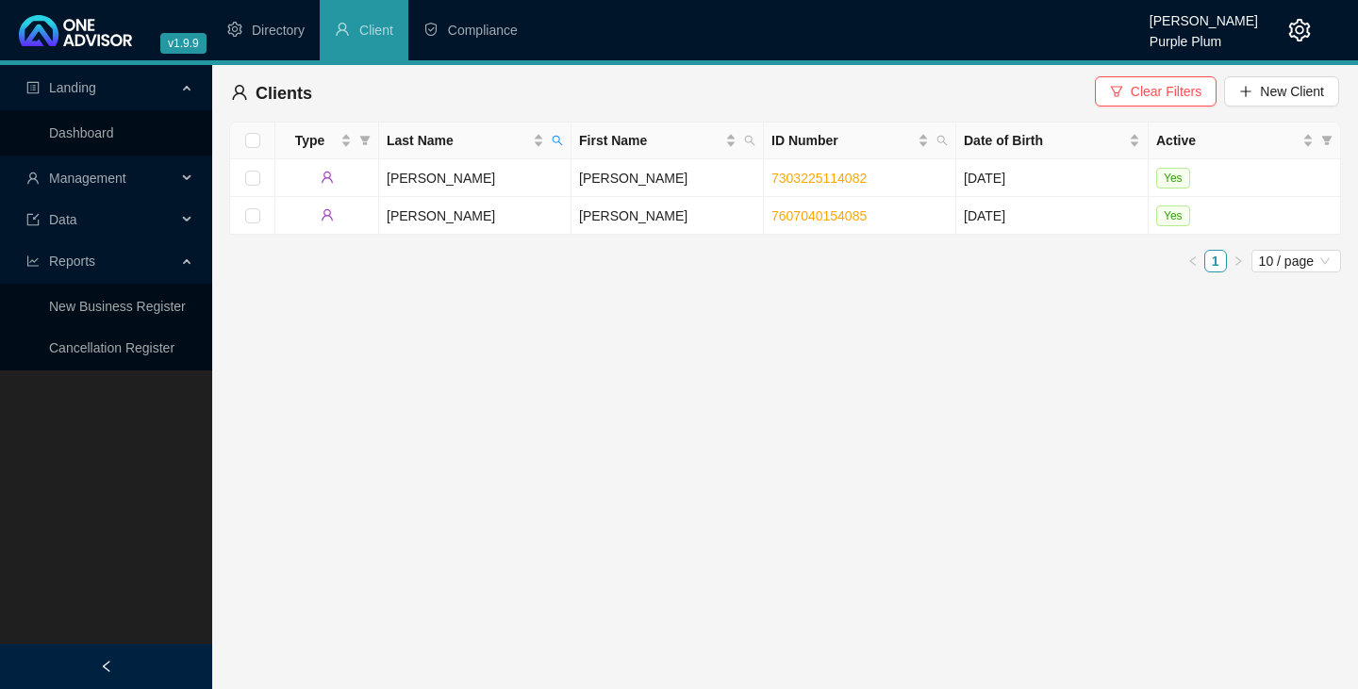
click at [141, 417] on div "Landing Dashboard Management Data Reports New Business Register Cancellation Re…" at bounding box center [106, 409] width 212 height 689
click at [473, 28] on span "Compliance" at bounding box center [483, 30] width 70 height 15
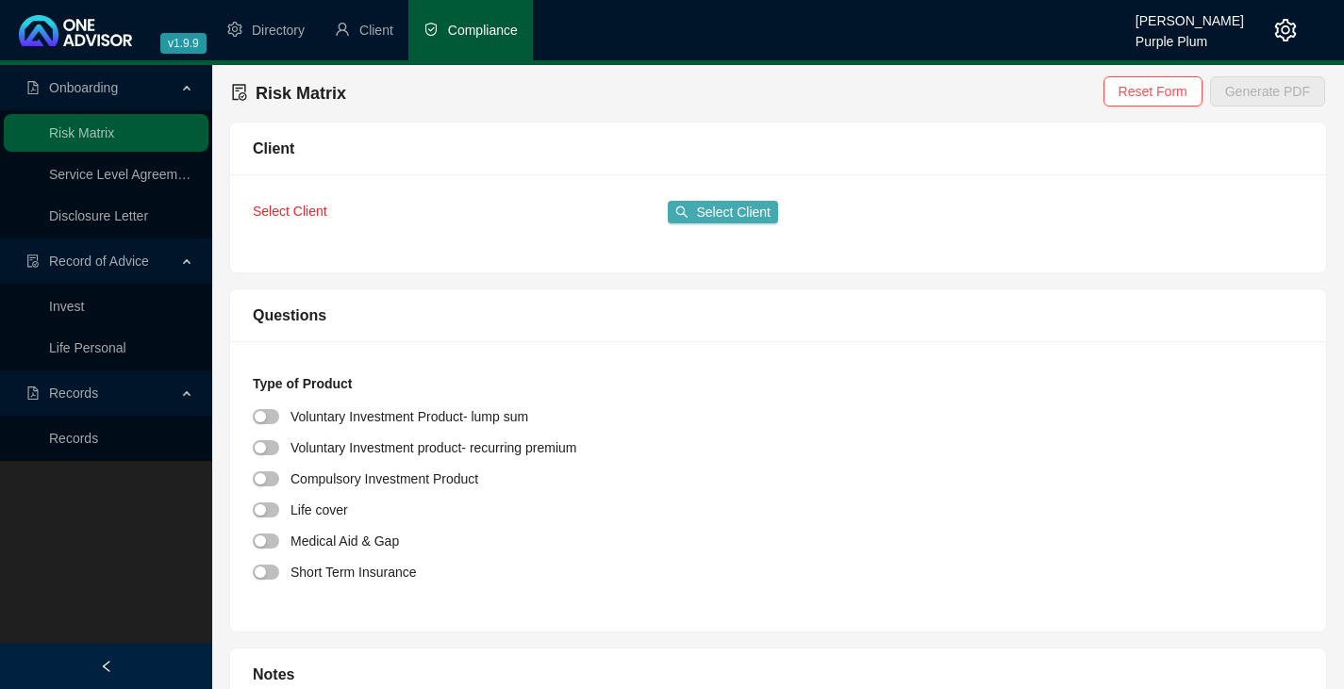
click at [722, 208] on span "Select Client" at bounding box center [733, 212] width 75 height 21
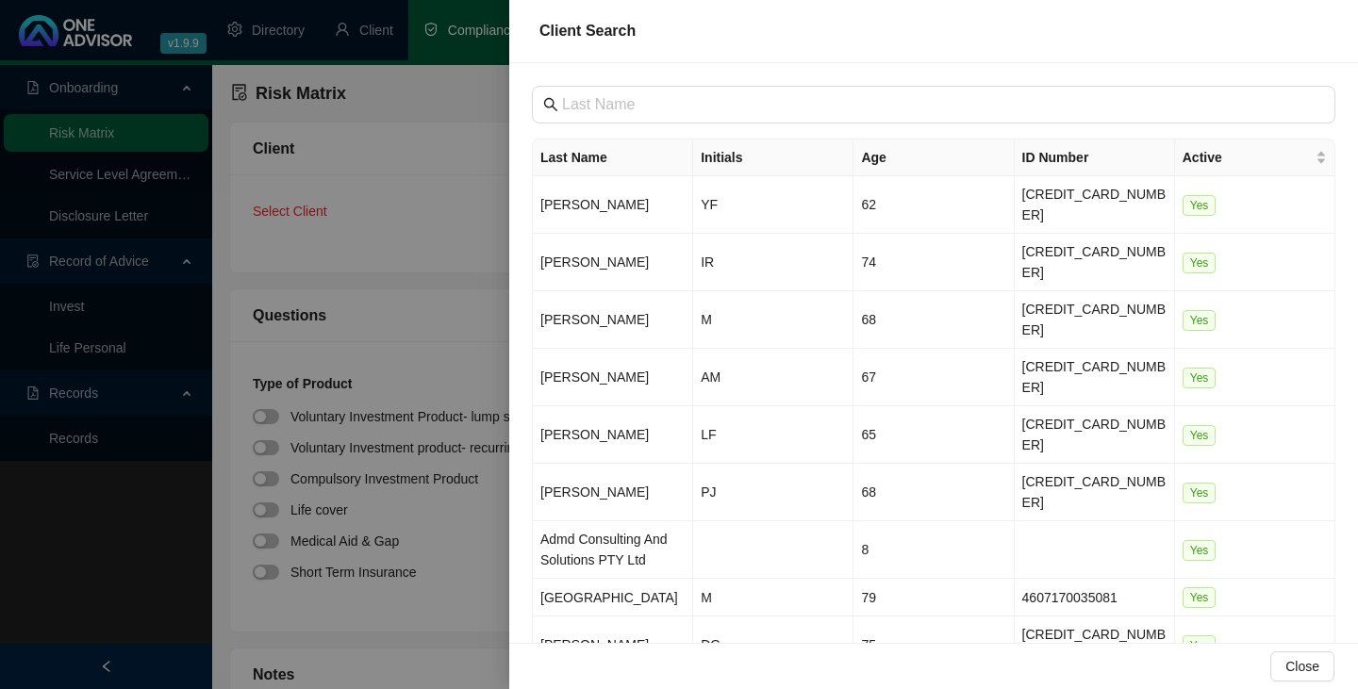
click at [169, 477] on div at bounding box center [679, 344] width 1358 height 689
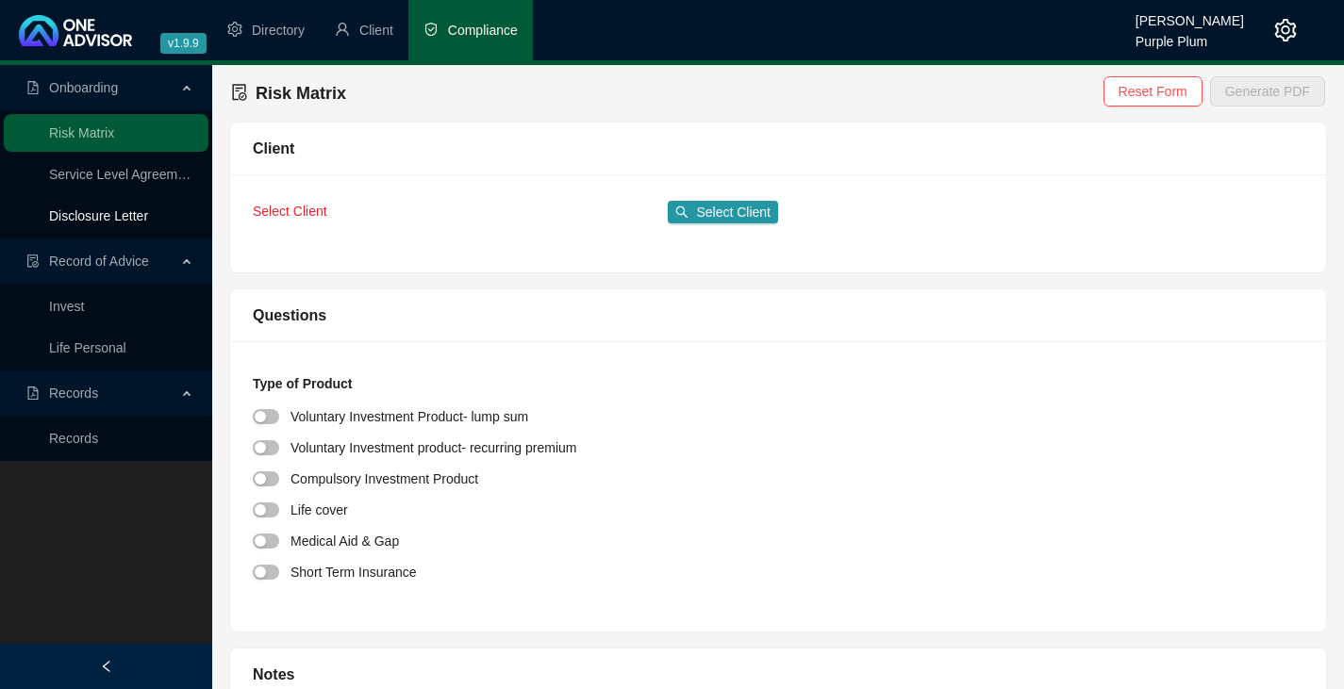
click at [89, 214] on link "Disclosure Letter" at bounding box center [98, 215] width 99 height 15
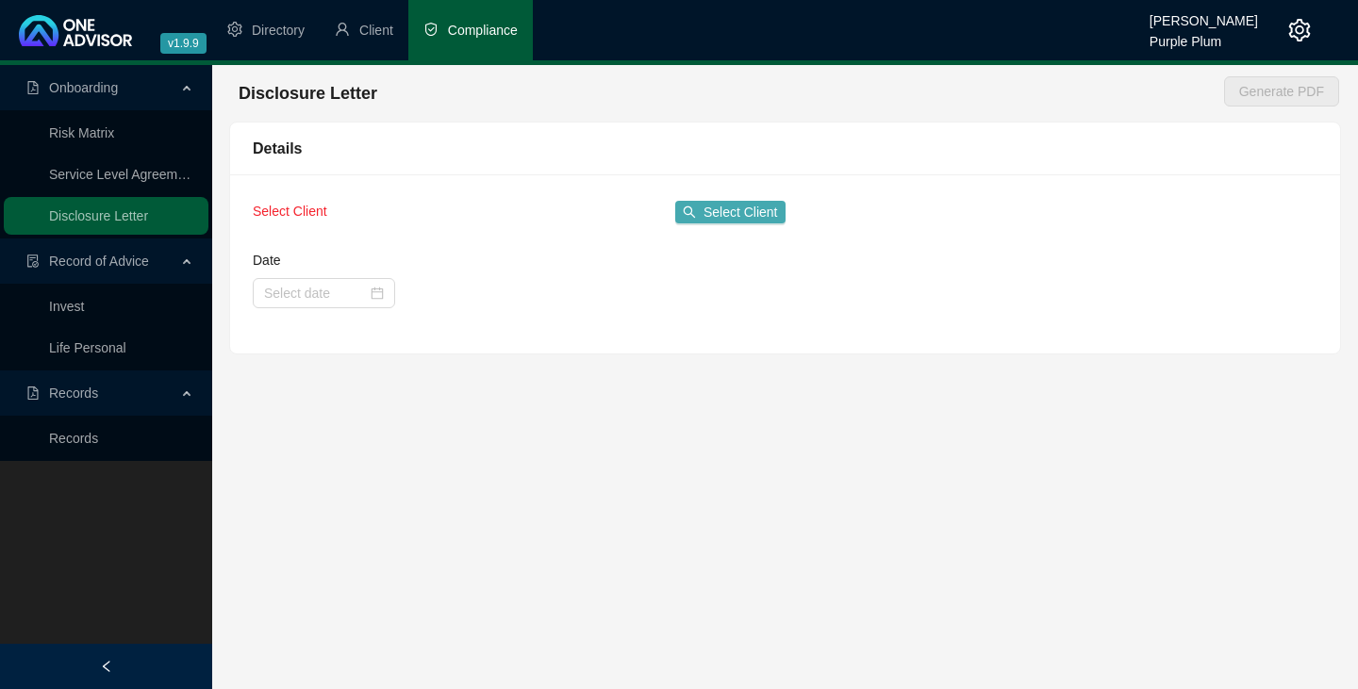
click at [739, 209] on span "Select Client" at bounding box center [741, 212] width 75 height 21
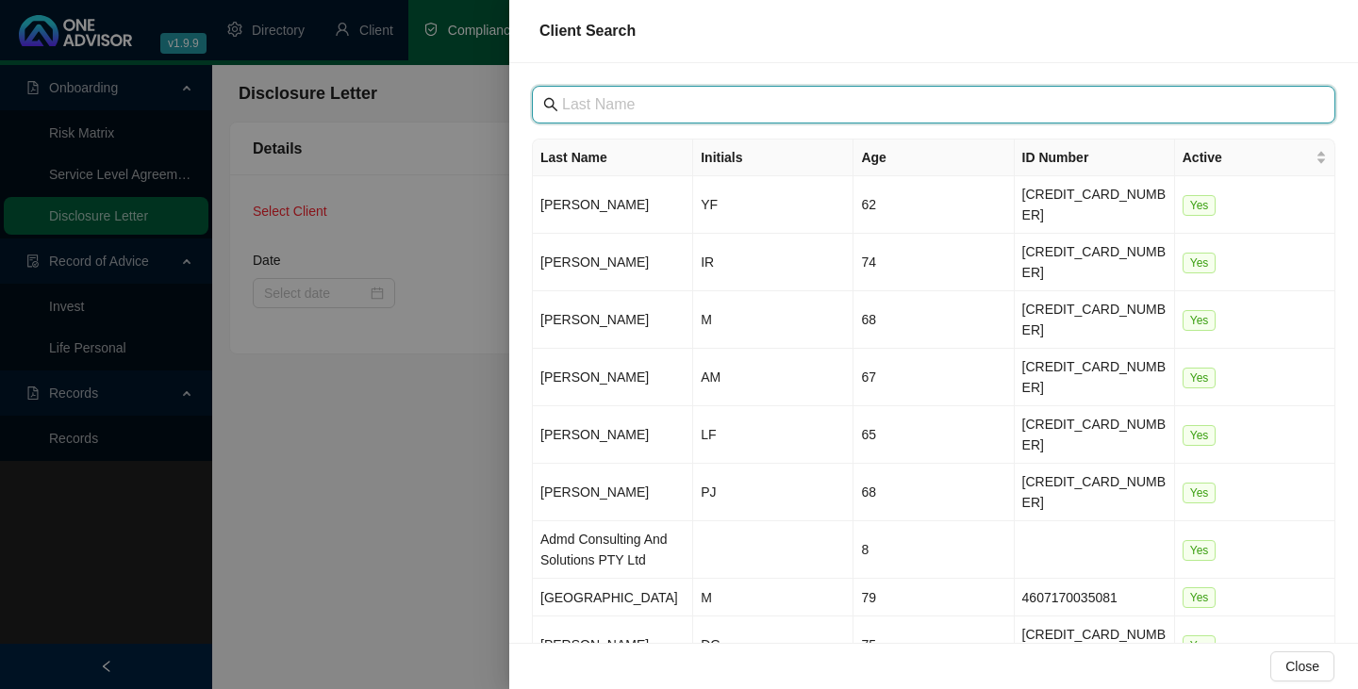
click at [564, 105] on input "text" at bounding box center [935, 104] width 747 height 23
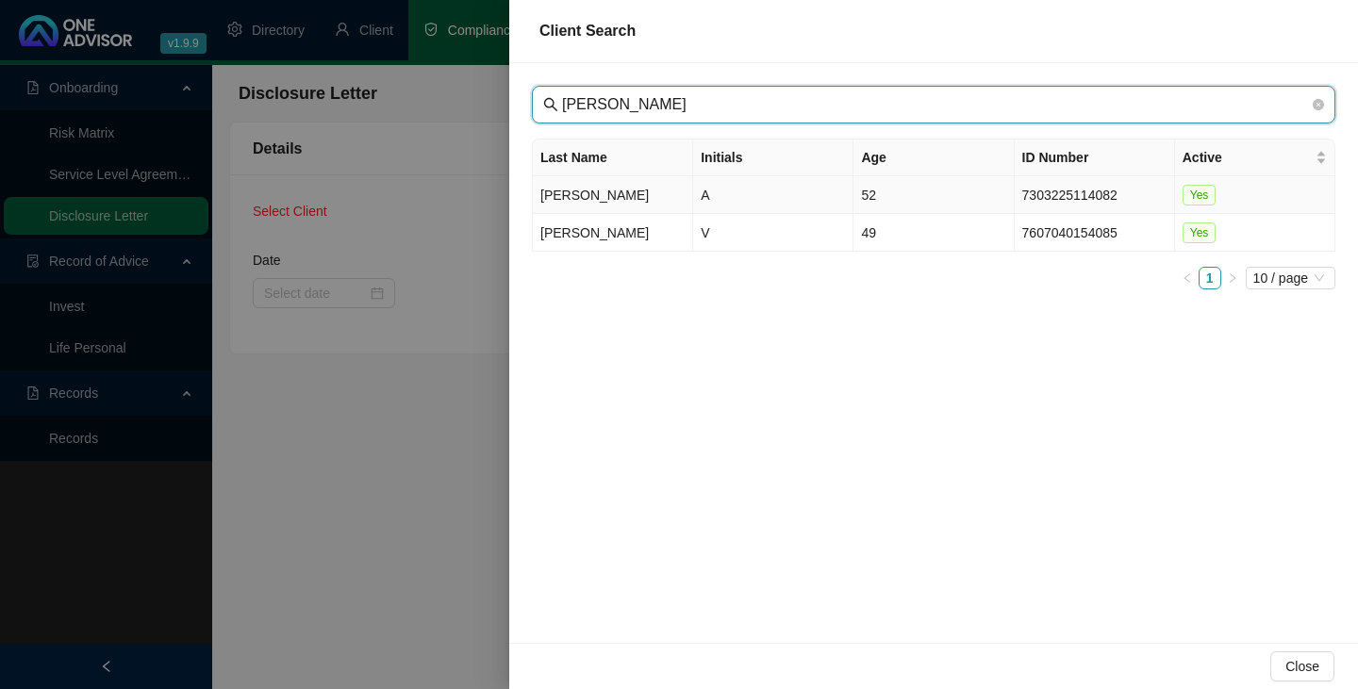
type input "[PERSON_NAME]"
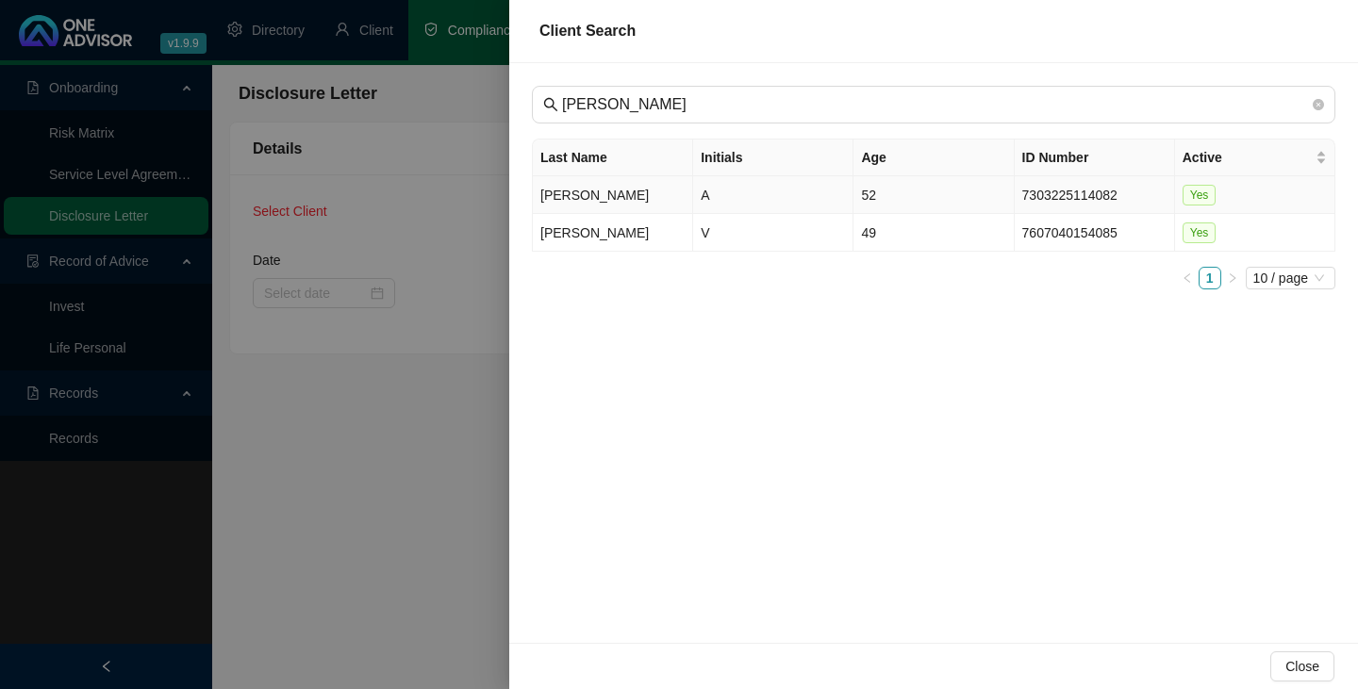
click at [564, 195] on td "[PERSON_NAME]" at bounding box center [613, 195] width 160 height 38
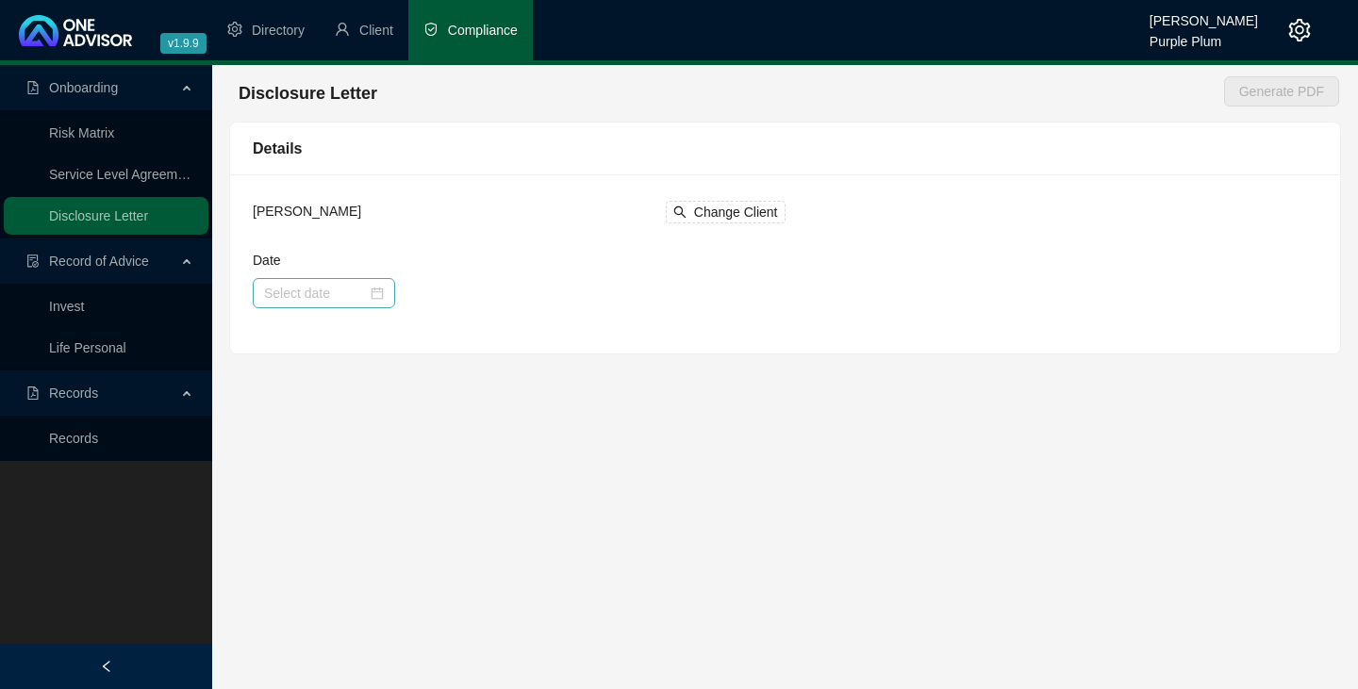
click at [373, 296] on div at bounding box center [324, 293] width 120 height 21
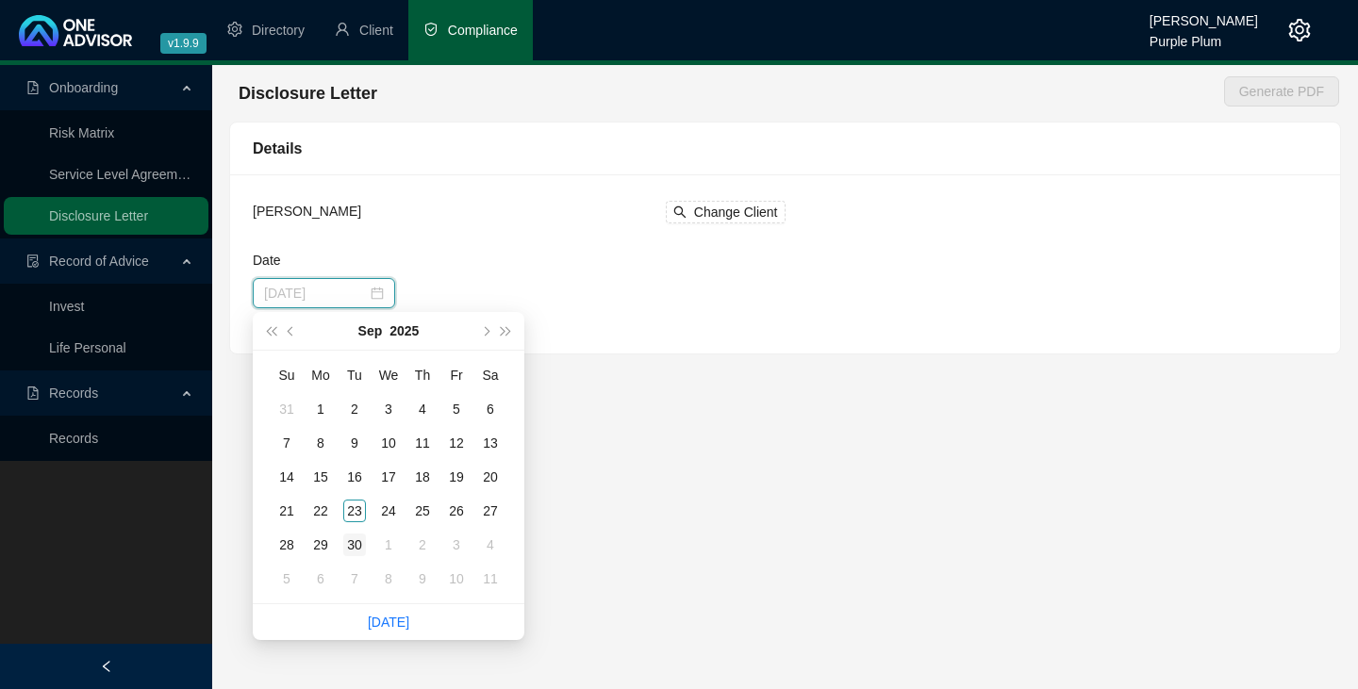
type input "[DATE]"
click at [357, 544] on div "30" at bounding box center [354, 545] width 23 height 23
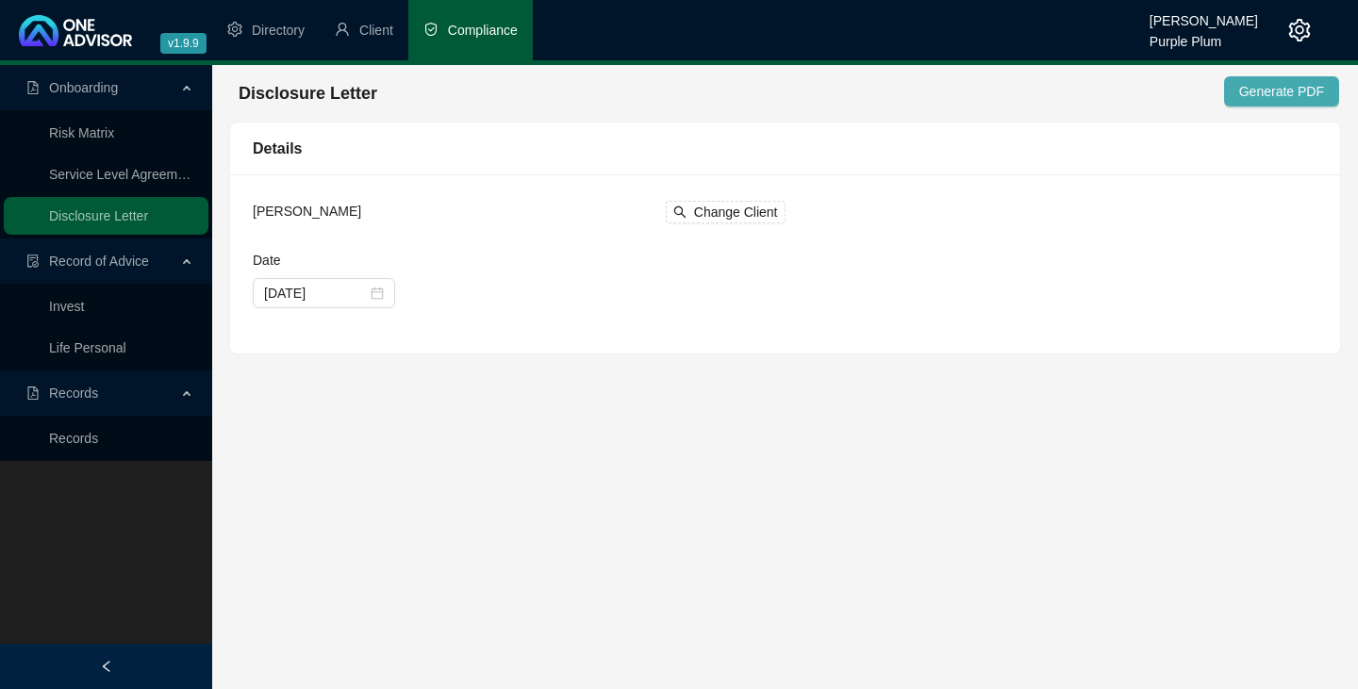
click at [1294, 90] on span "Generate PDF" at bounding box center [1281, 91] width 85 height 21
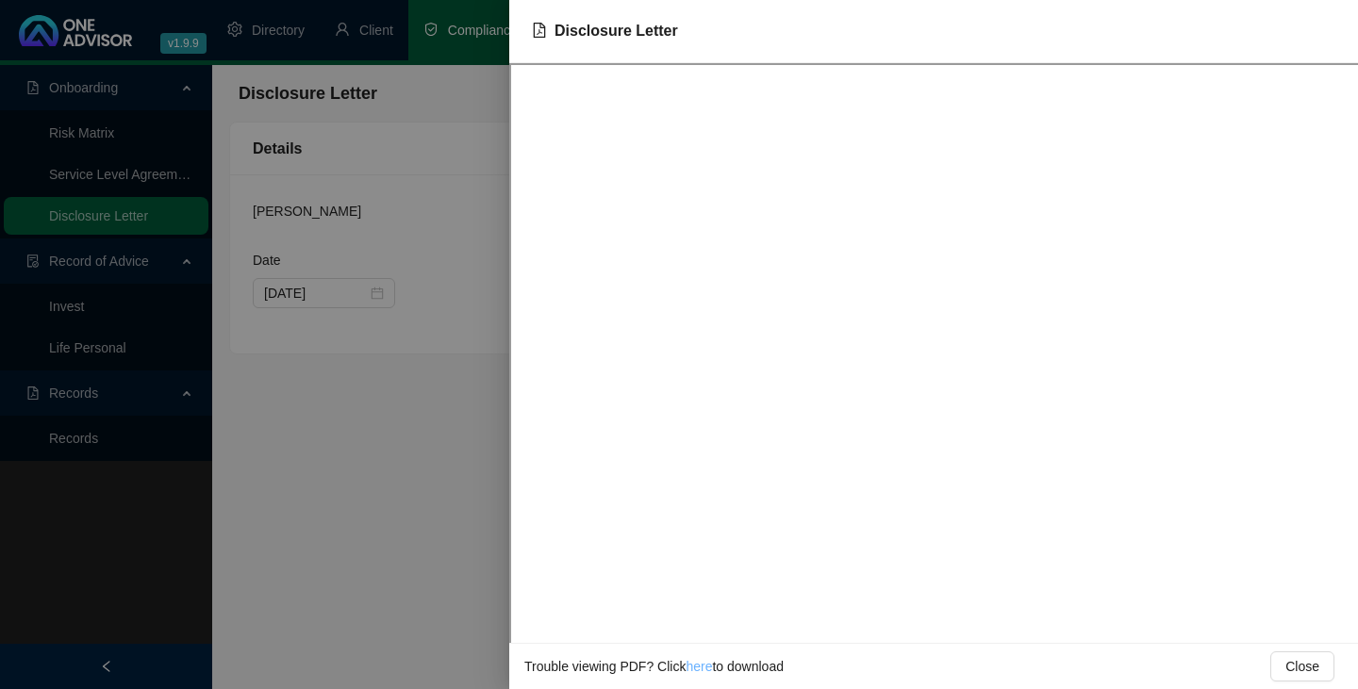
click at [698, 672] on link "here" at bounding box center [699, 666] width 26 height 15
click at [390, 29] on div at bounding box center [679, 344] width 1358 height 689
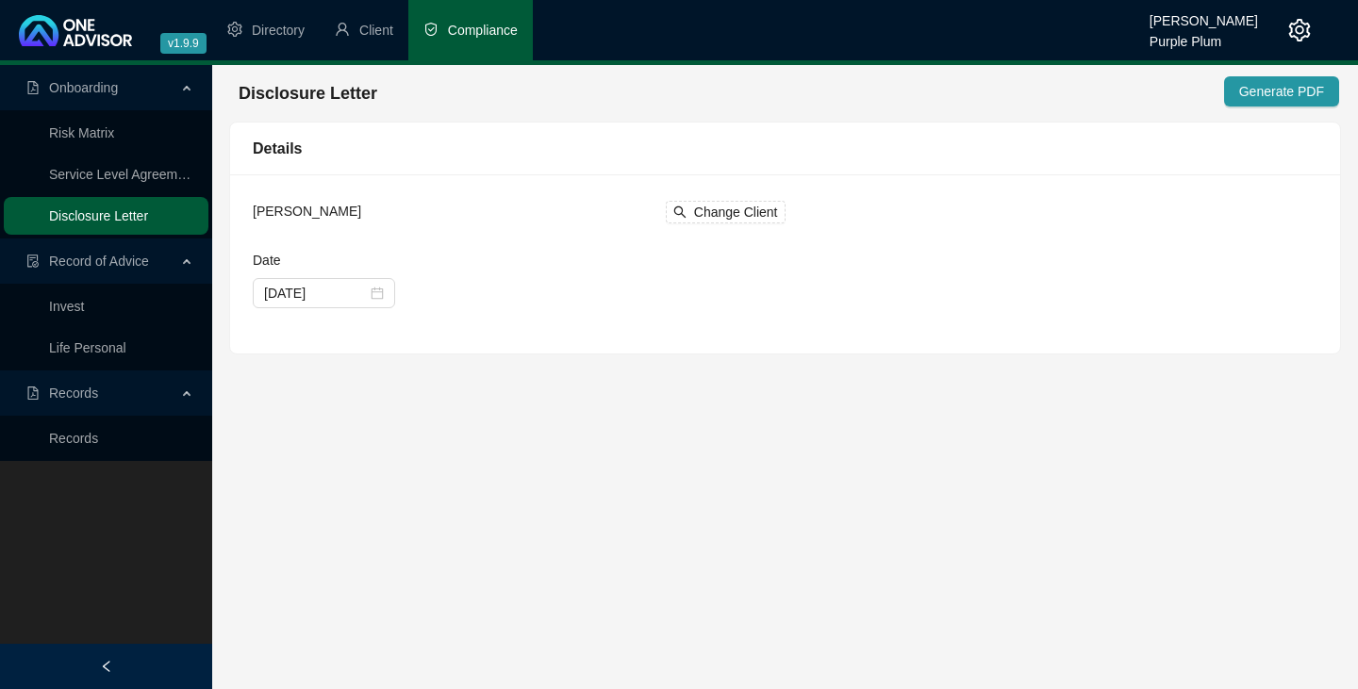
click at [114, 215] on link "Disclosure Letter" at bounding box center [98, 215] width 99 height 15
click at [714, 211] on span "Change Client" at bounding box center [736, 212] width 84 height 21
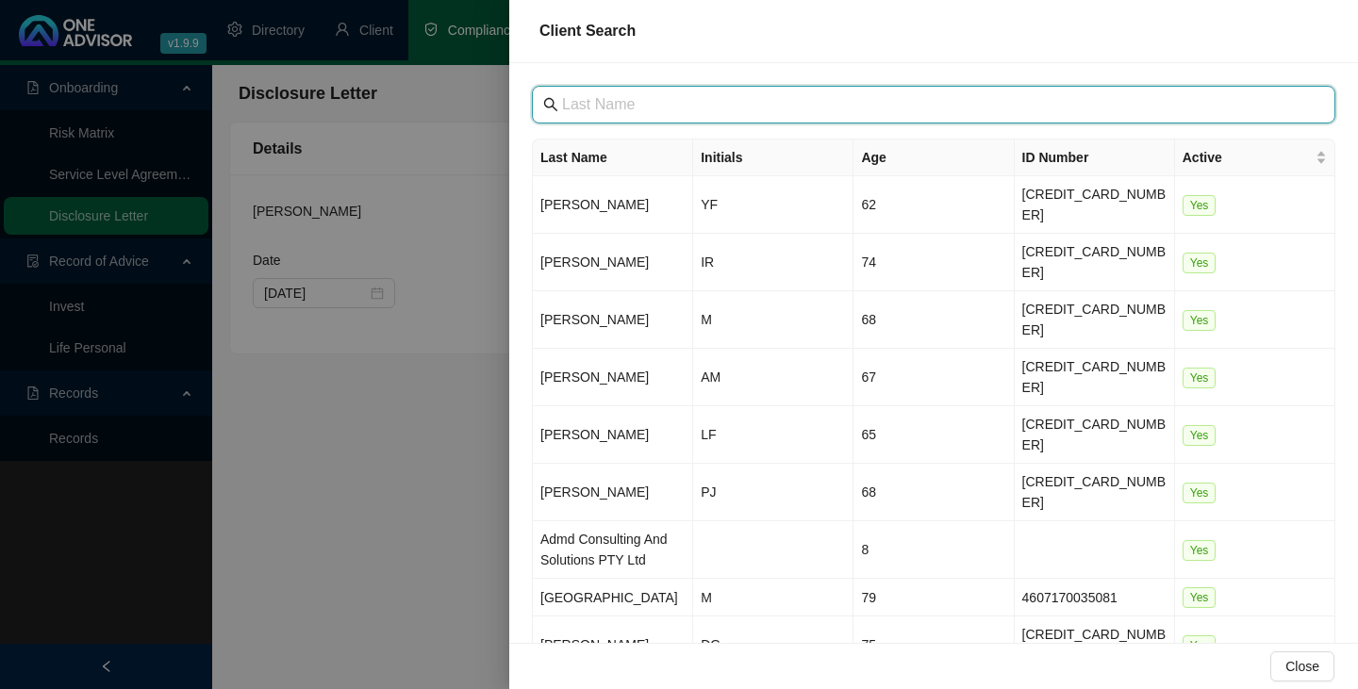
click at [569, 102] on input "text" at bounding box center [935, 104] width 747 height 23
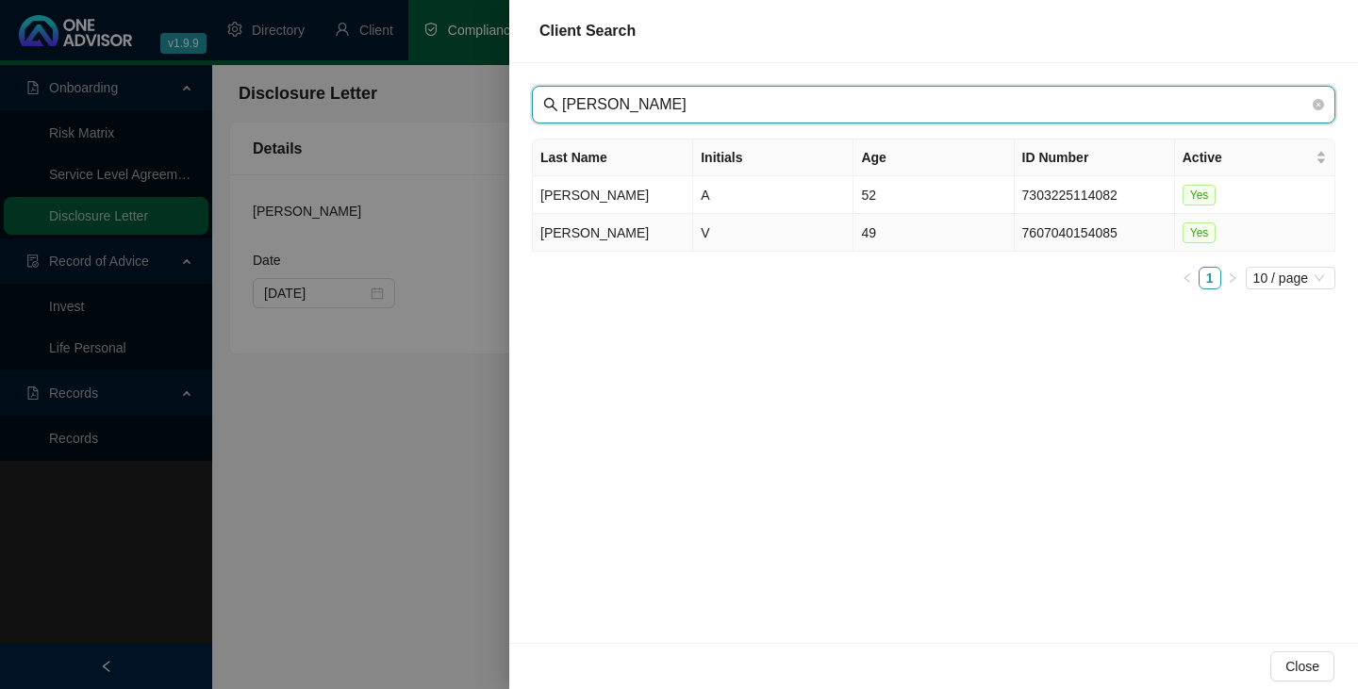
type input "[PERSON_NAME]"
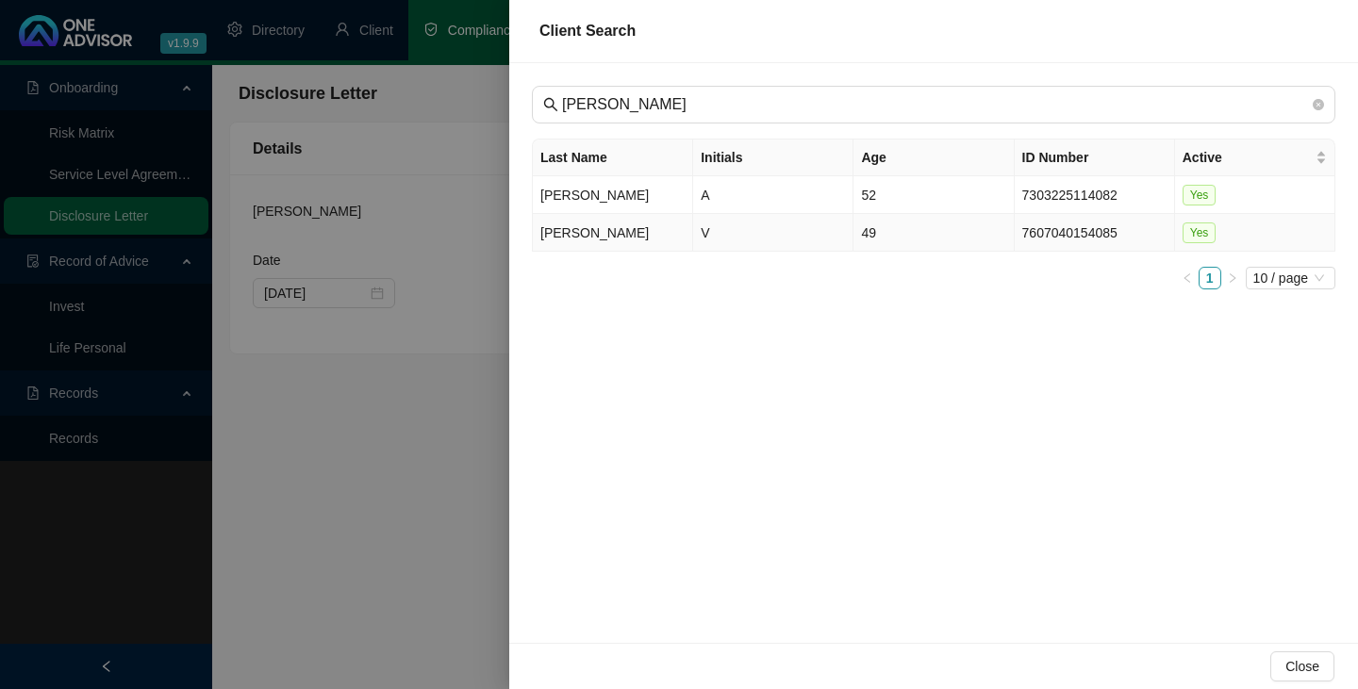
click at [556, 234] on td "[PERSON_NAME]" at bounding box center [613, 233] width 160 height 38
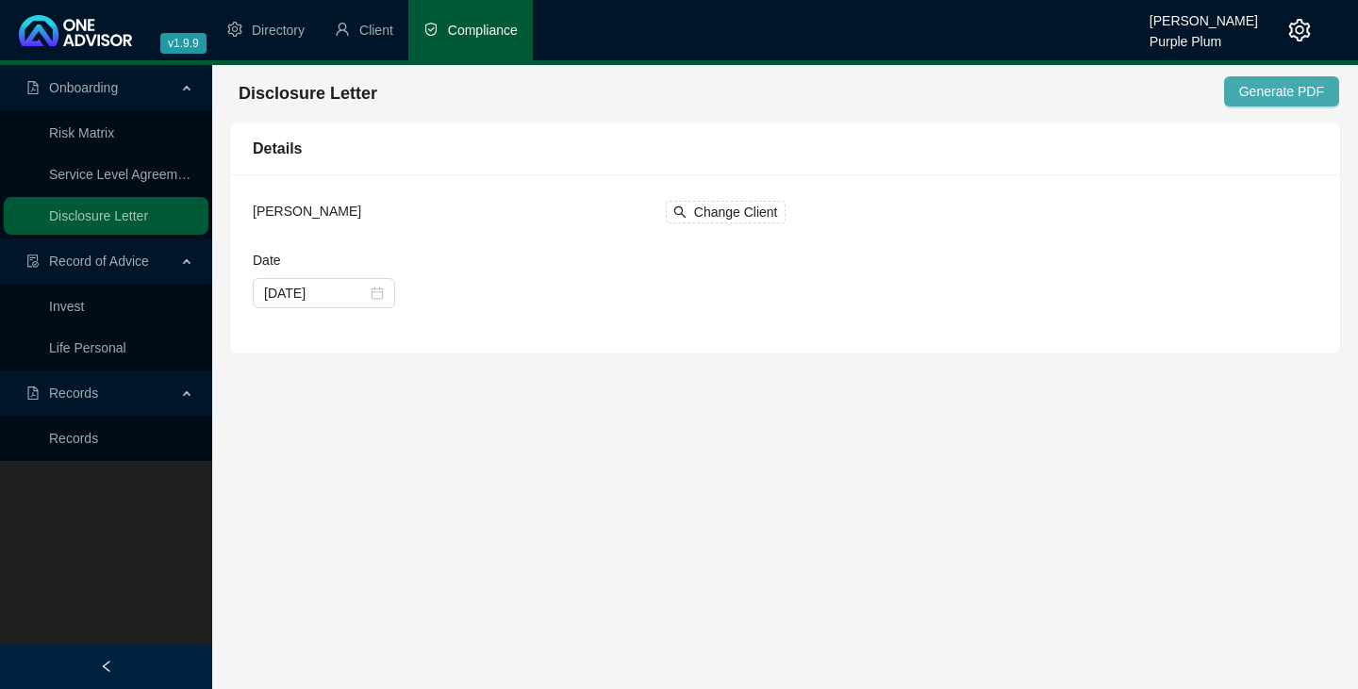
click at [1278, 89] on span "Generate PDF" at bounding box center [1281, 91] width 85 height 21
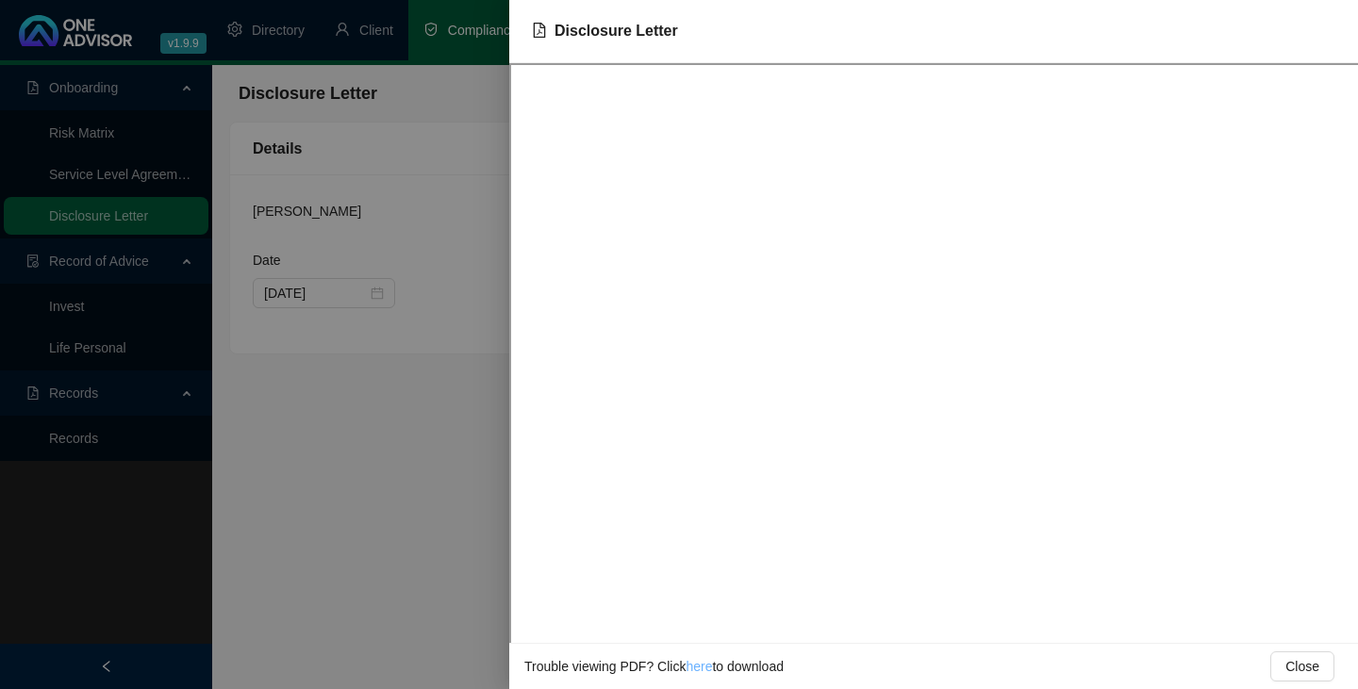
click at [697, 669] on link "here" at bounding box center [699, 666] width 26 height 15
